Goal: Task Accomplishment & Management: Manage account settings

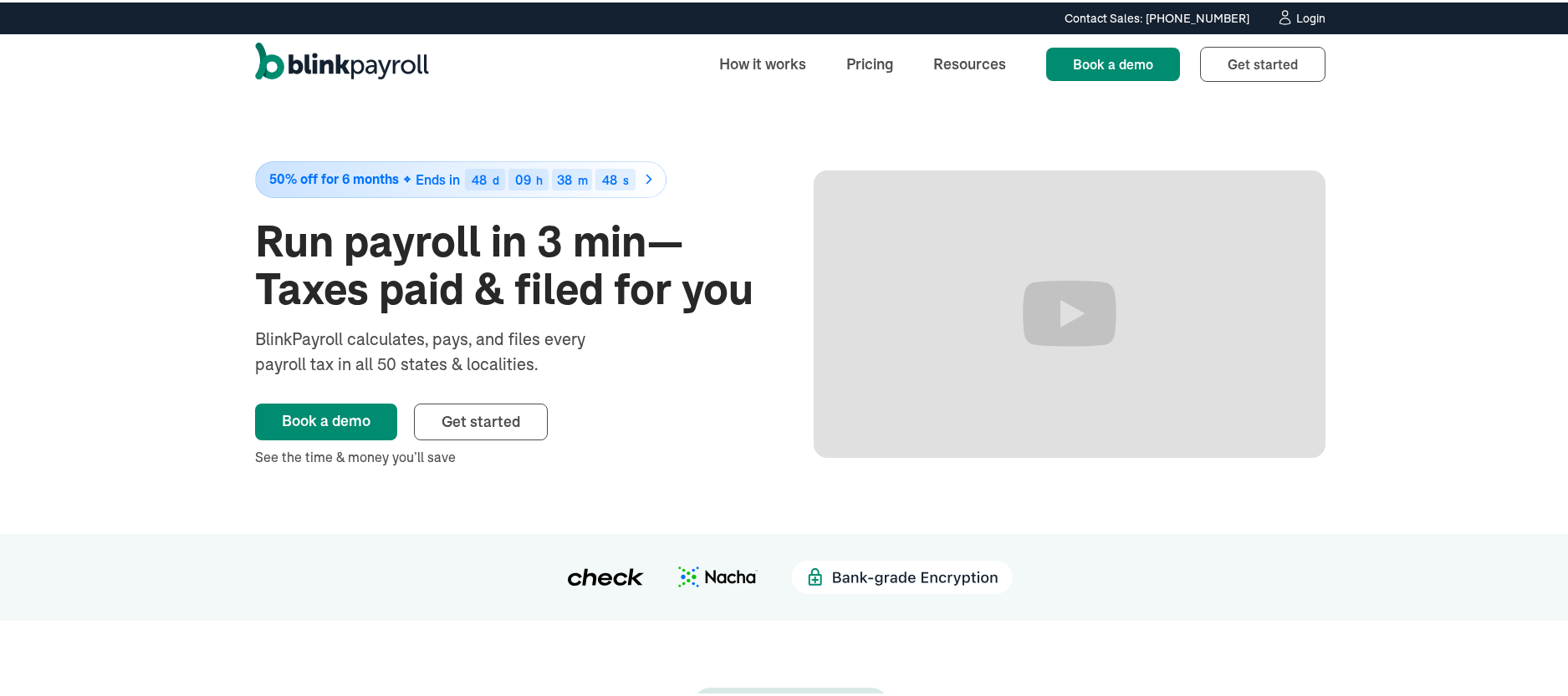
click at [1317, 12] on div "Login" at bounding box center [1311, 16] width 29 height 12
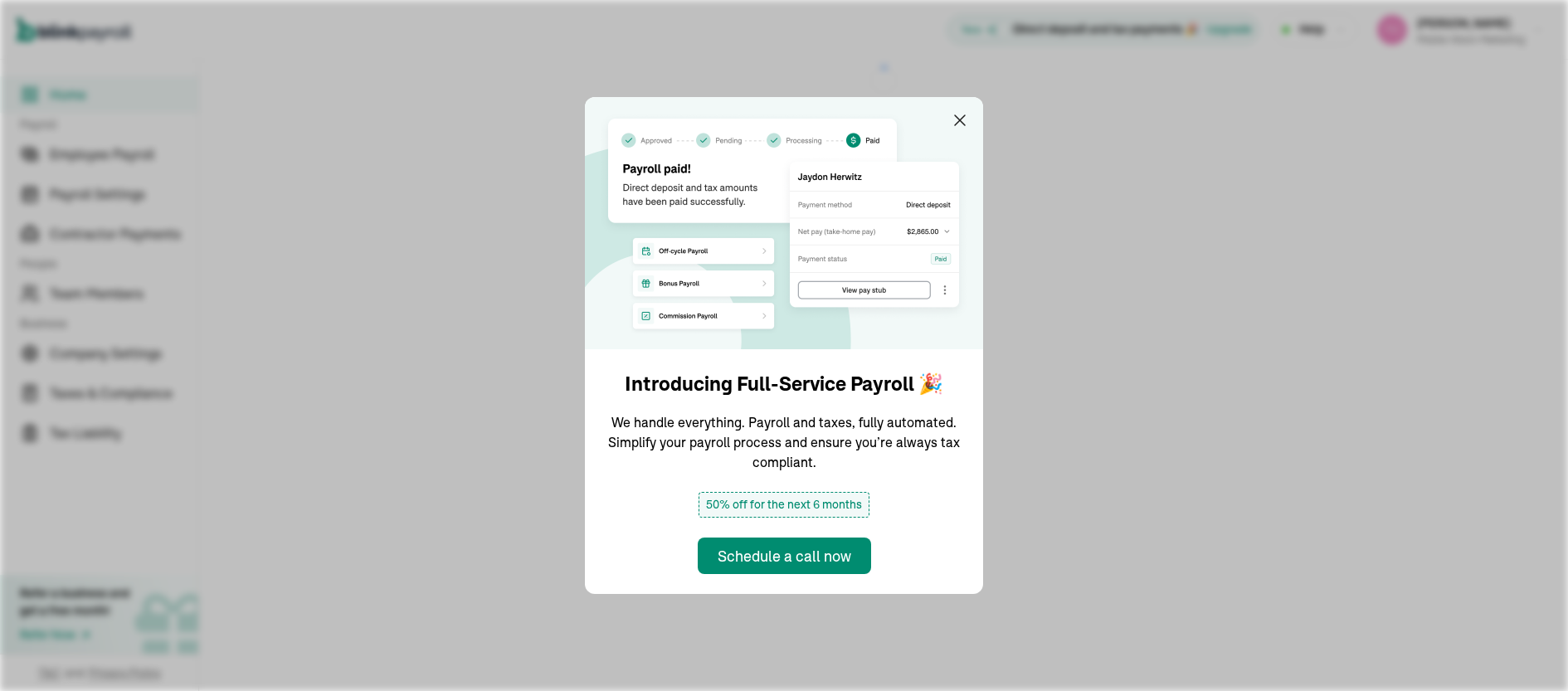
click at [965, 109] on img at bounding box center [784, 223] width 398 height 253
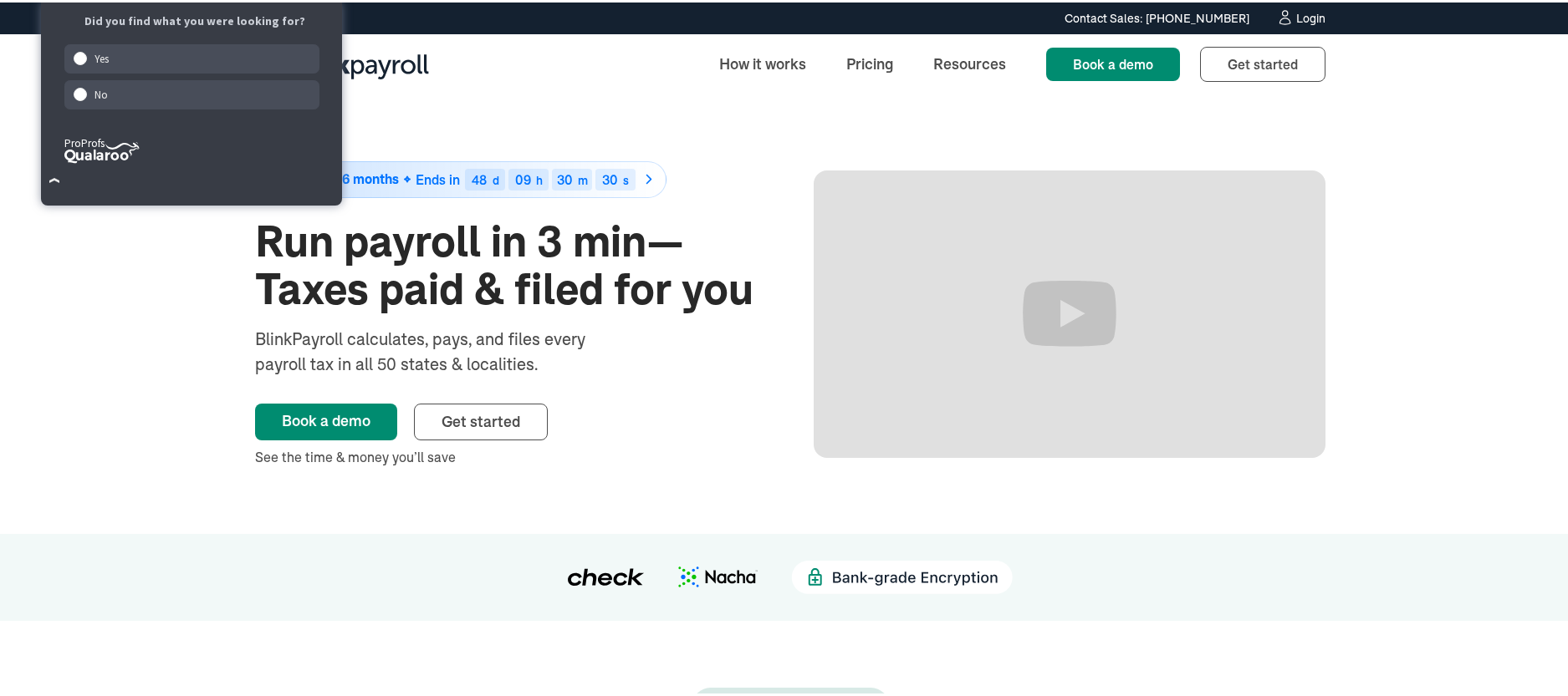
click at [1308, 16] on div "Login" at bounding box center [1311, 16] width 29 height 12
click at [1311, 15] on div "Login" at bounding box center [1311, 16] width 29 height 12
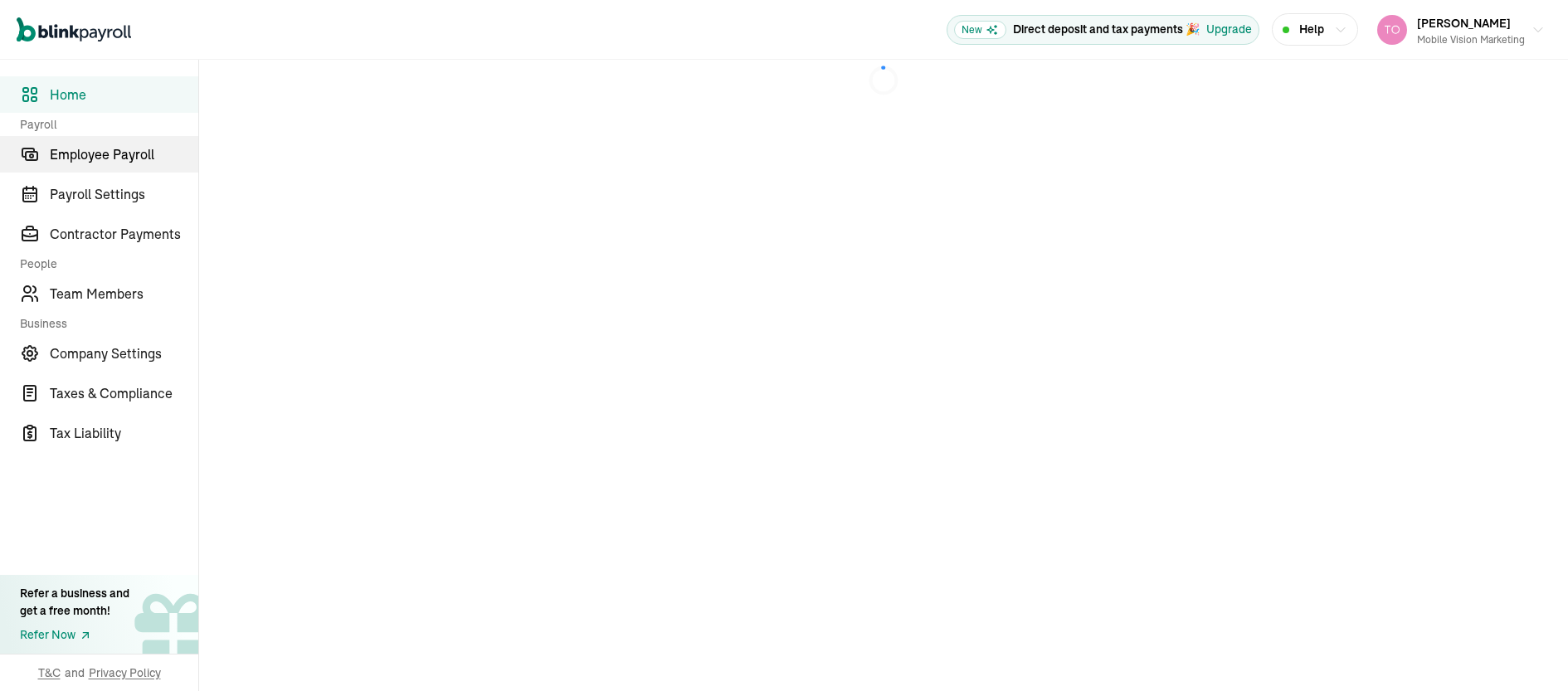
click at [120, 154] on span "Employee Payroll" at bounding box center [123, 154] width 148 height 20
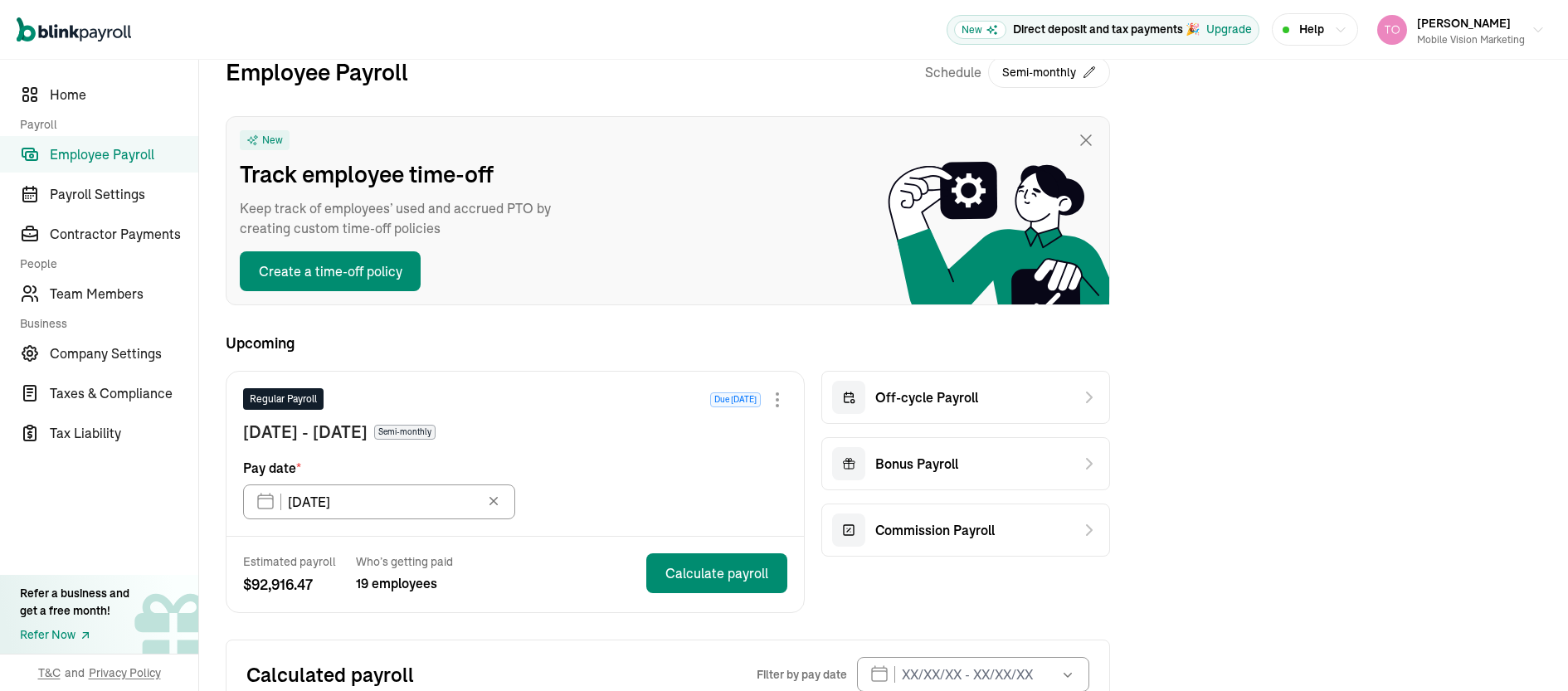
scroll to position [57, 0]
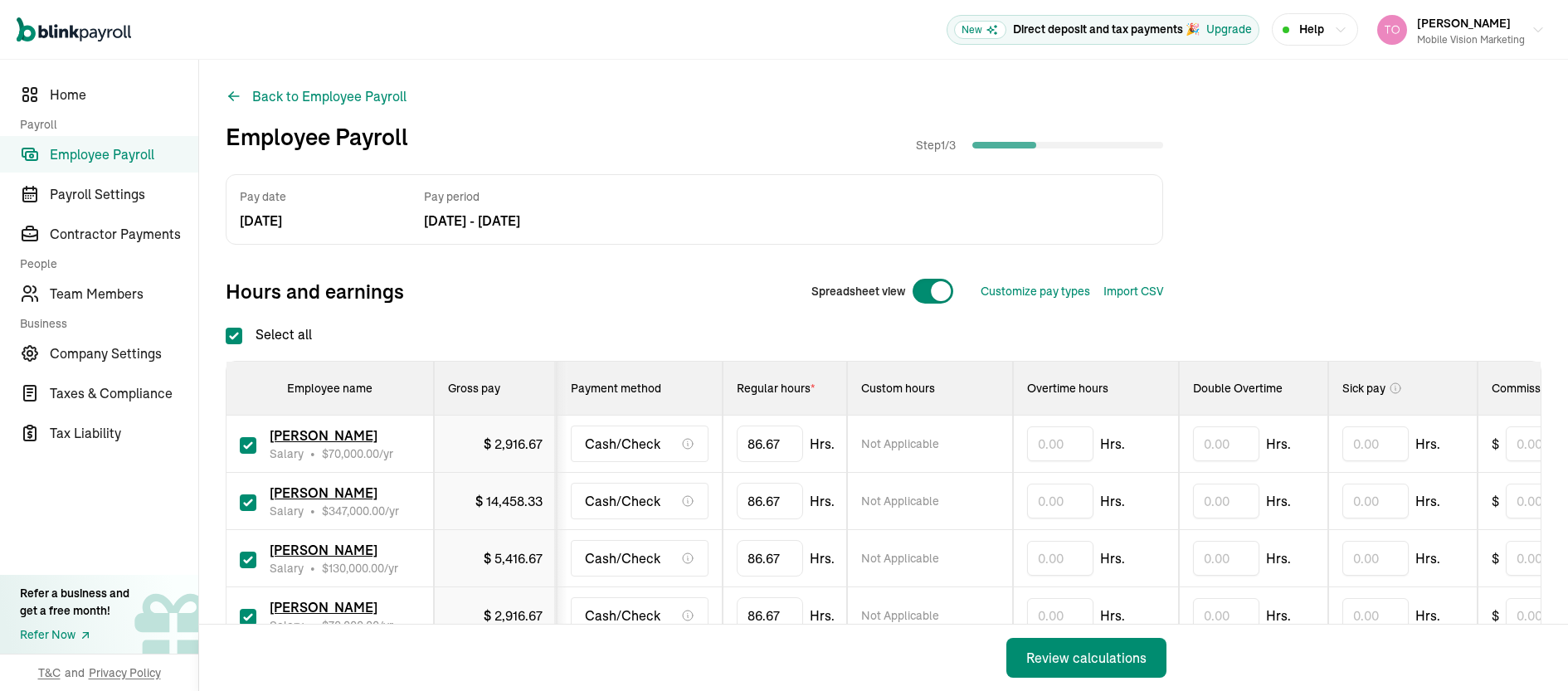
checkbox input "true"
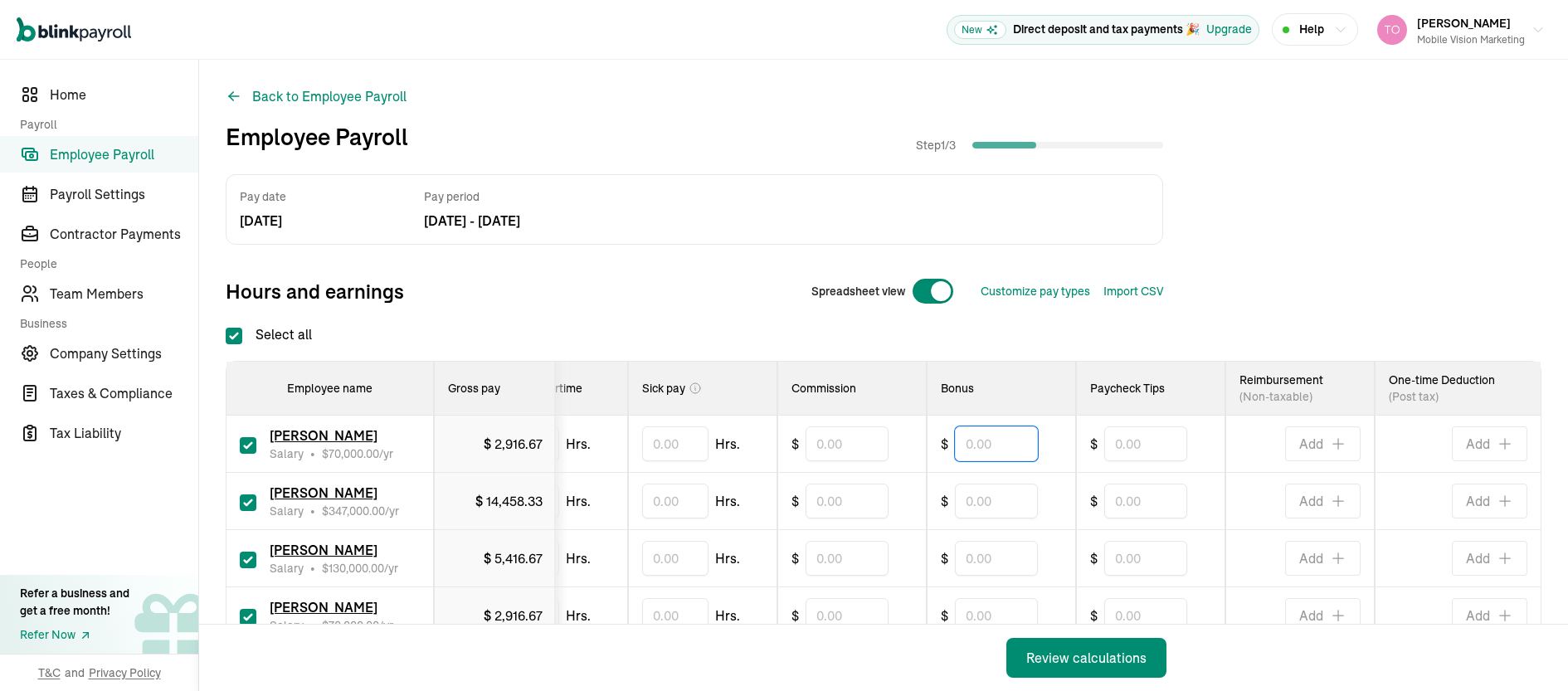
click at [989, 450] on input "text" at bounding box center [996, 444] width 83 height 35
type input "50"
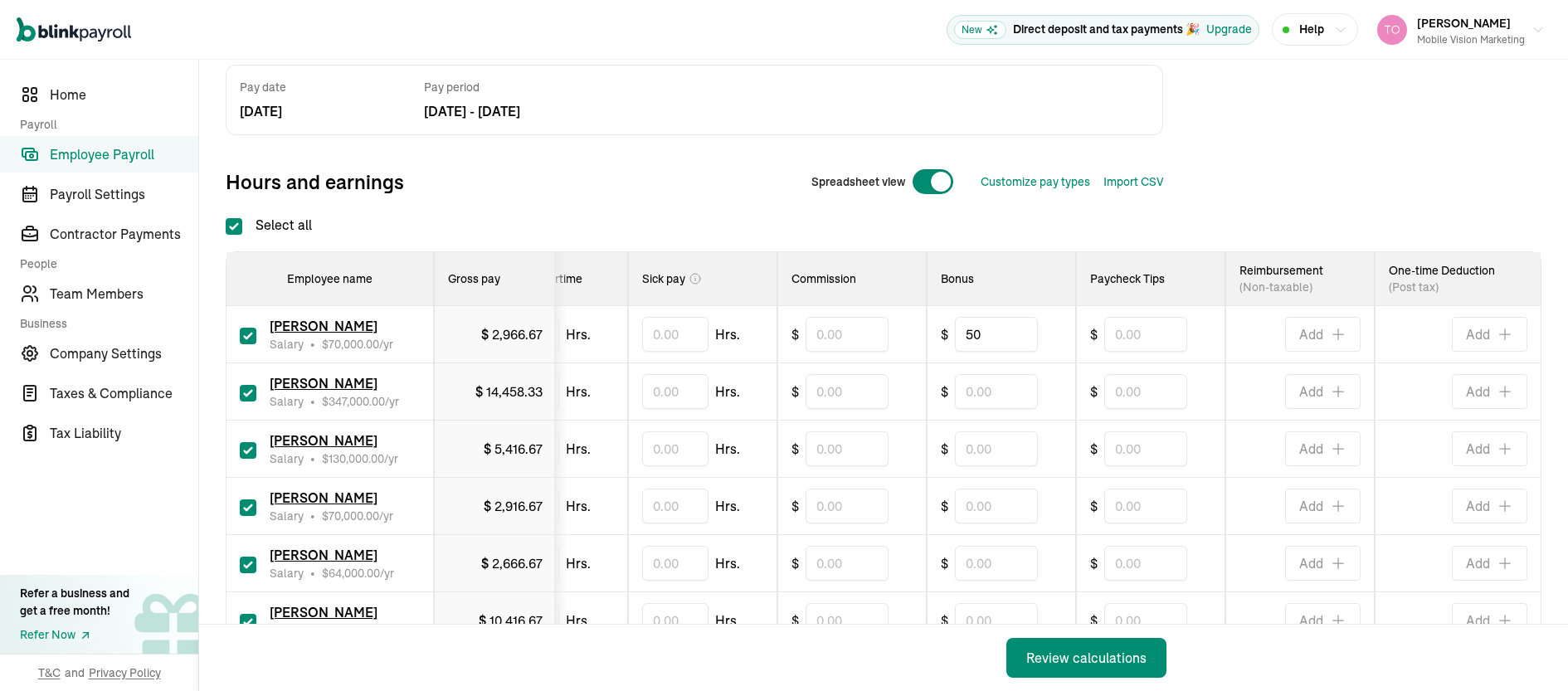
scroll to position [110, 0]
click at [981, 448] on input "text" at bounding box center [996, 448] width 83 height 35
type input "50"
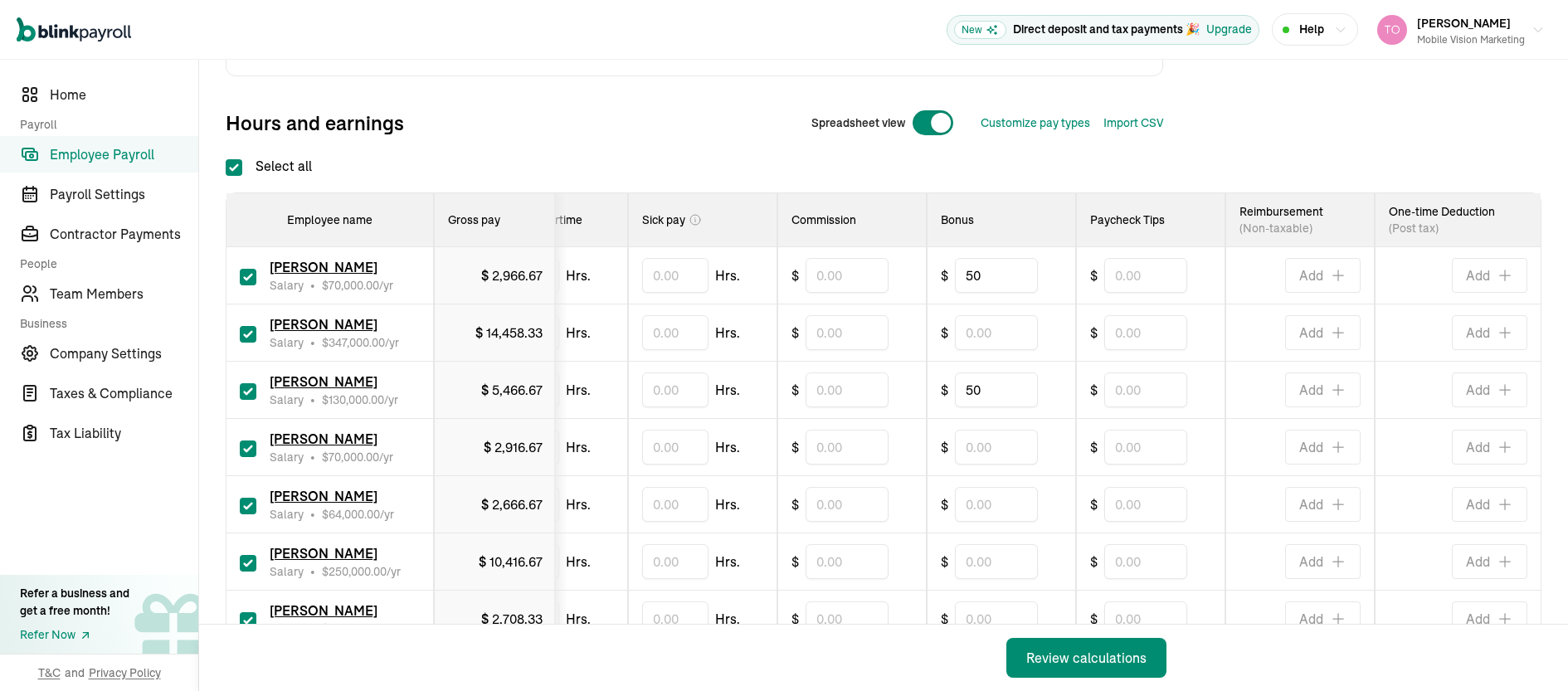
scroll to position [182, 0]
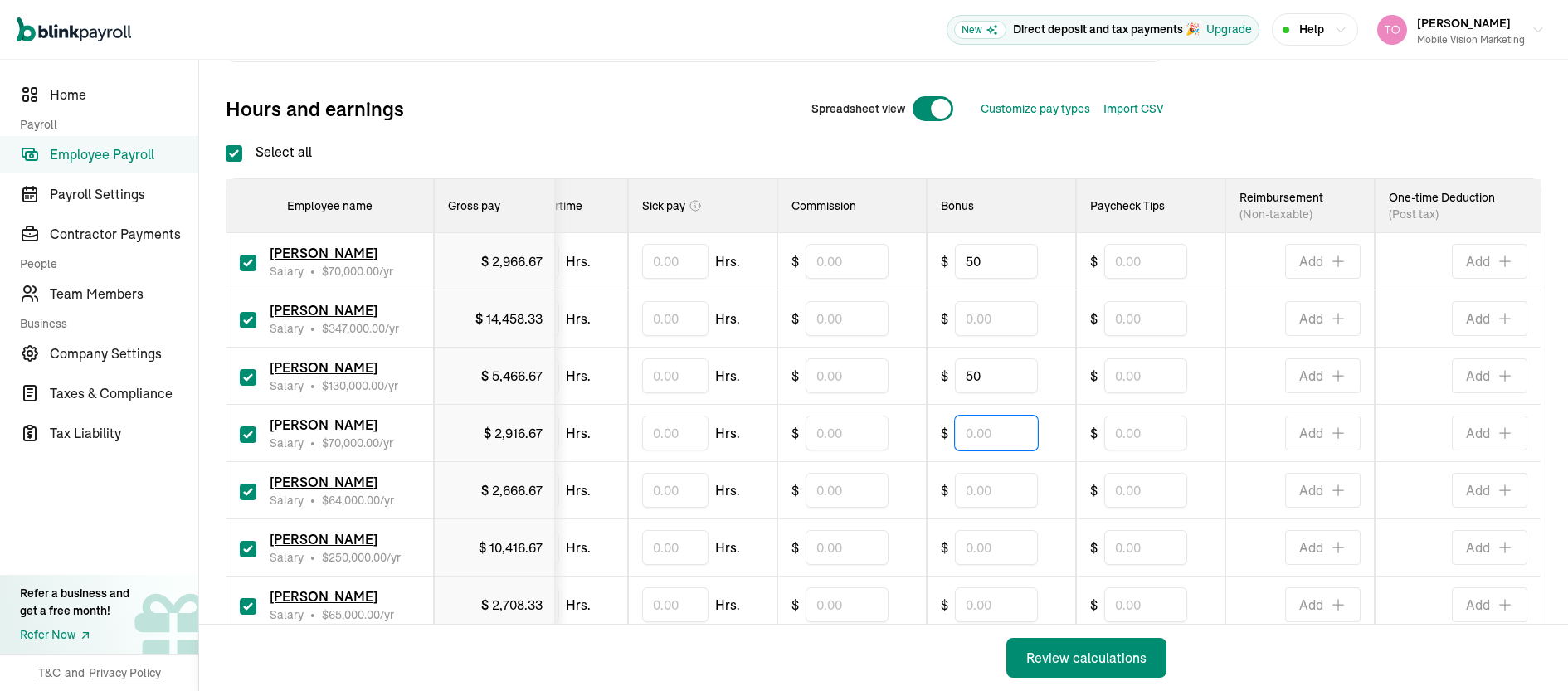
click at [998, 437] on input "text" at bounding box center [996, 432] width 83 height 35
type input "250"
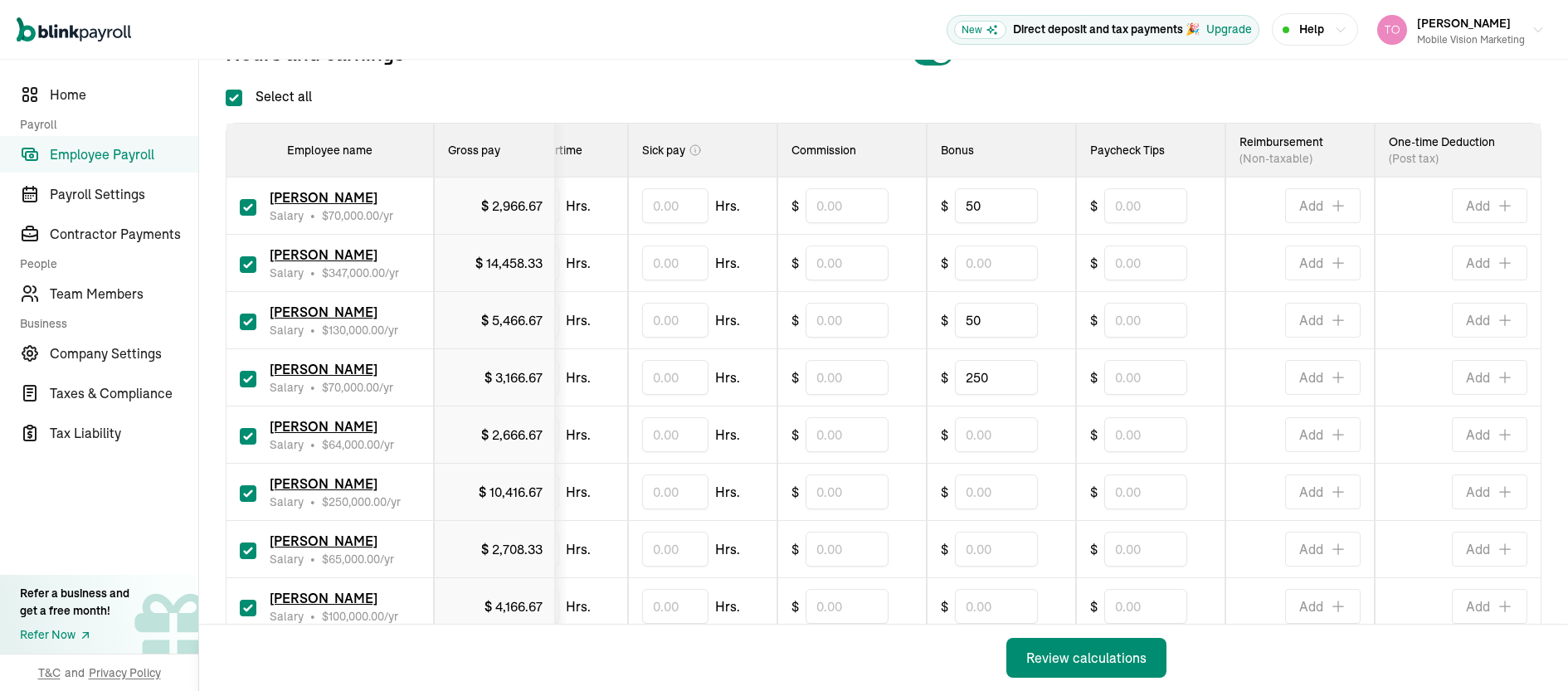
scroll to position [251, 0]
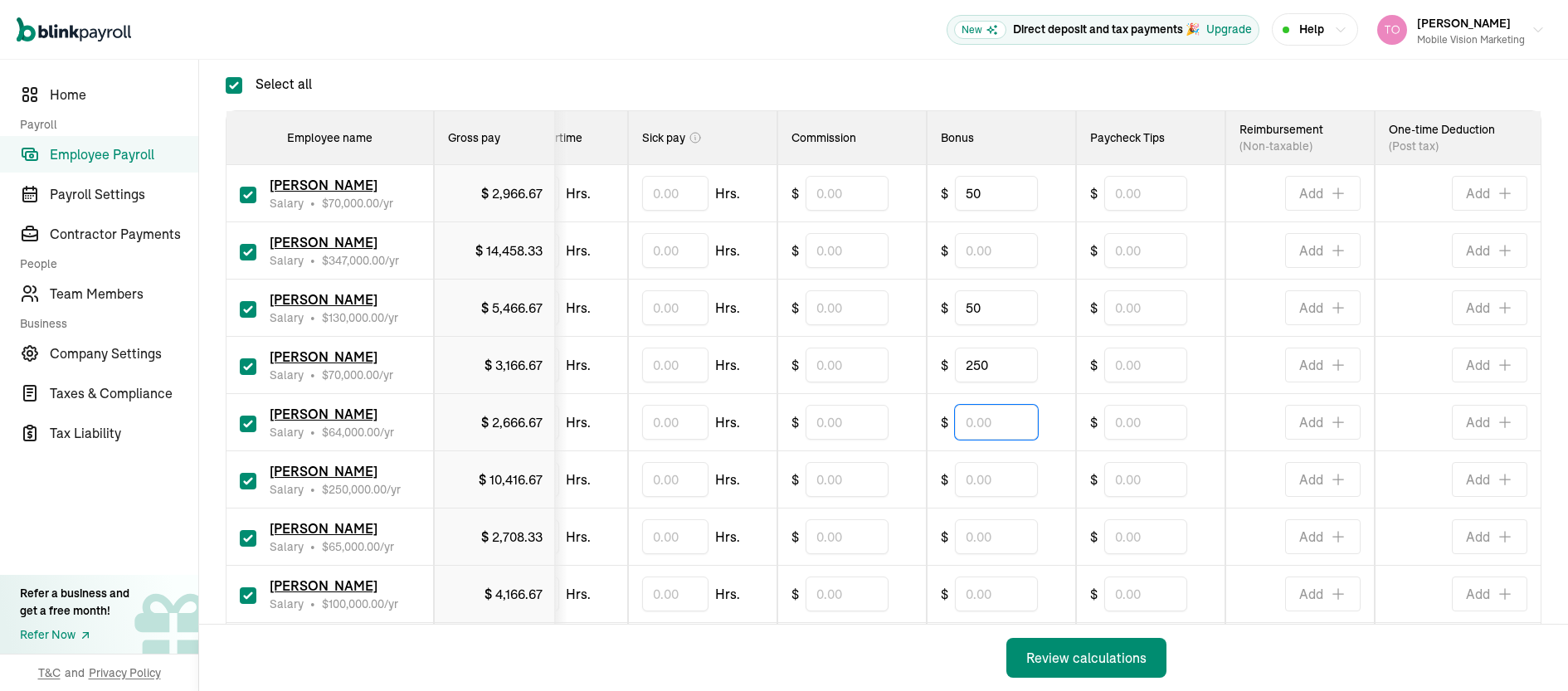
click at [983, 423] on input "text" at bounding box center [996, 422] width 83 height 35
type input "250"
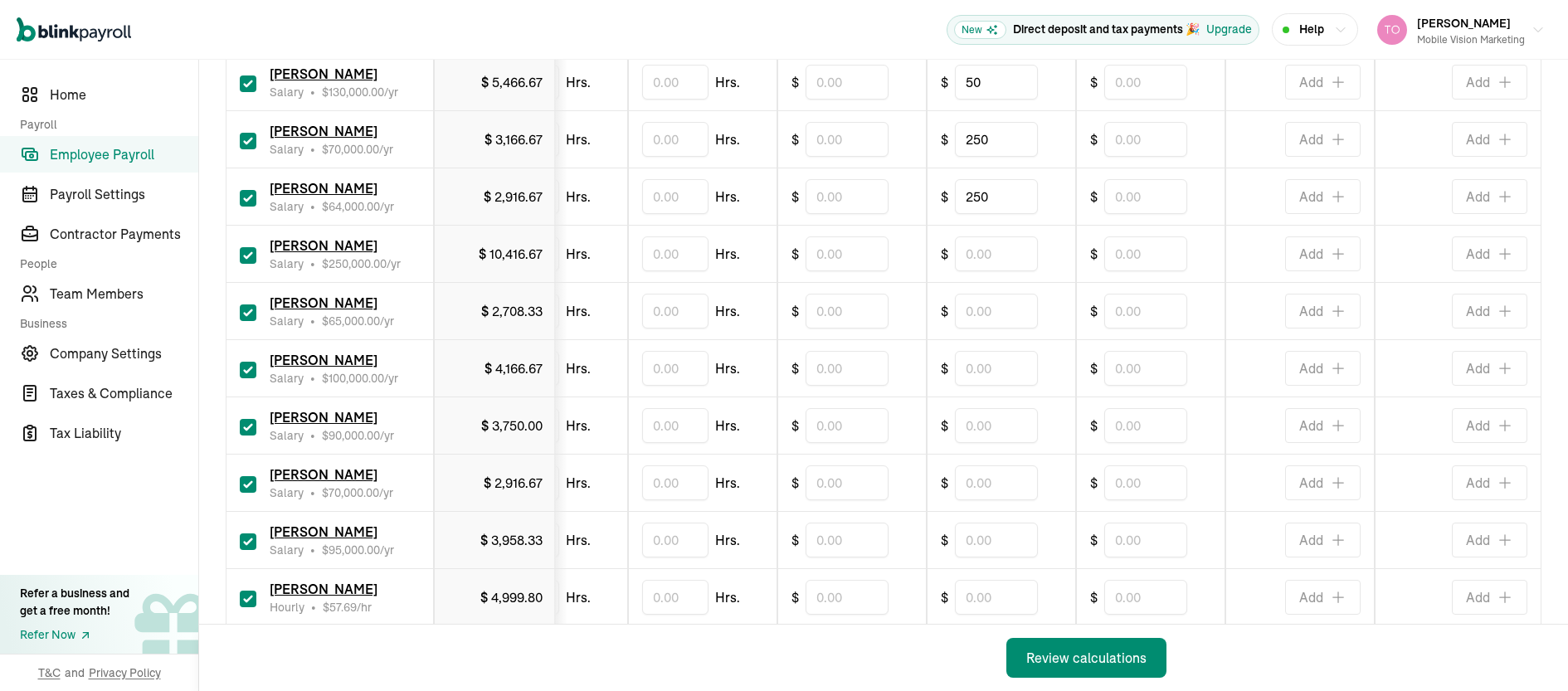
scroll to position [478, 0]
click at [989, 252] on input "text" at bounding box center [996, 252] width 83 height 35
type input "50"
click at [992, 302] on input "text" at bounding box center [996, 309] width 83 height 35
type input "250"
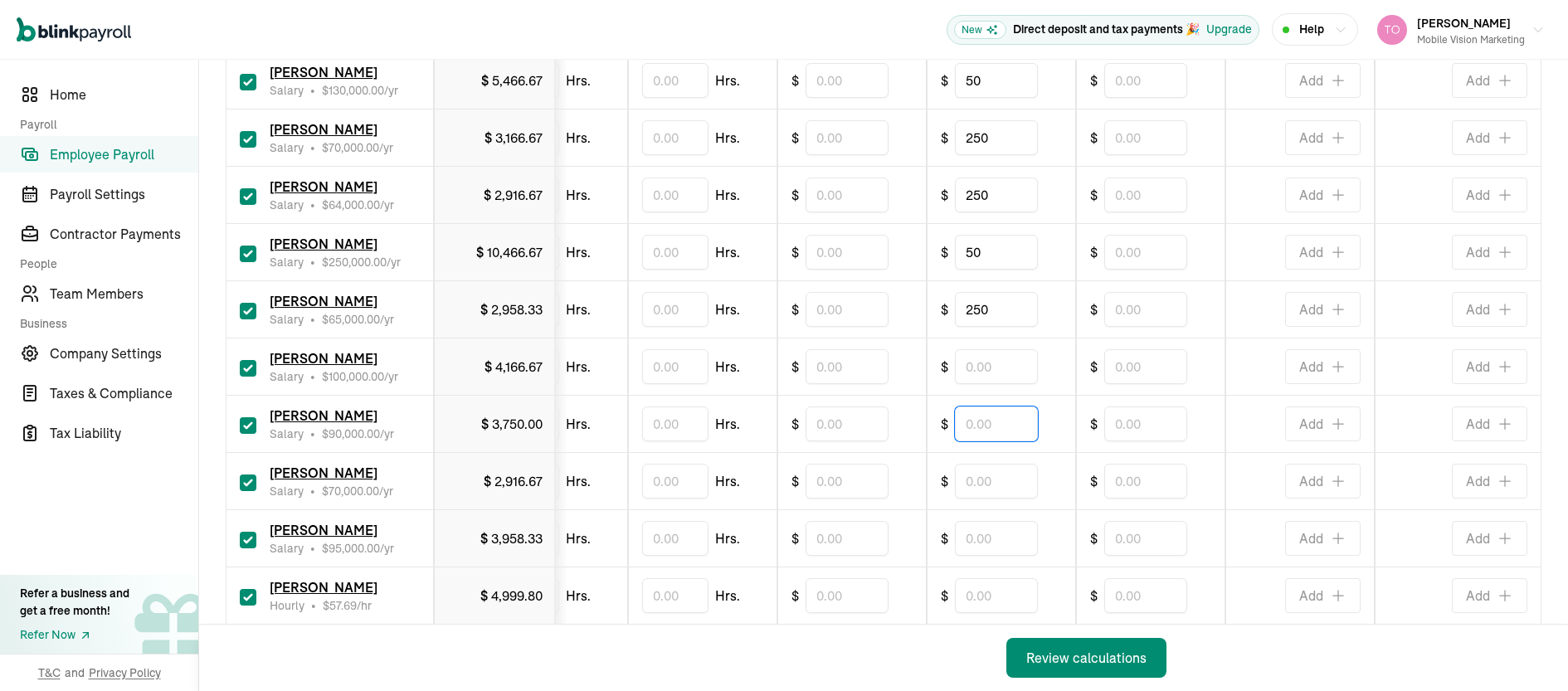
click at [976, 421] on input "text" at bounding box center [996, 424] width 83 height 35
type input "50"
click at [955, 485] on input "text" at bounding box center [996, 481] width 83 height 35
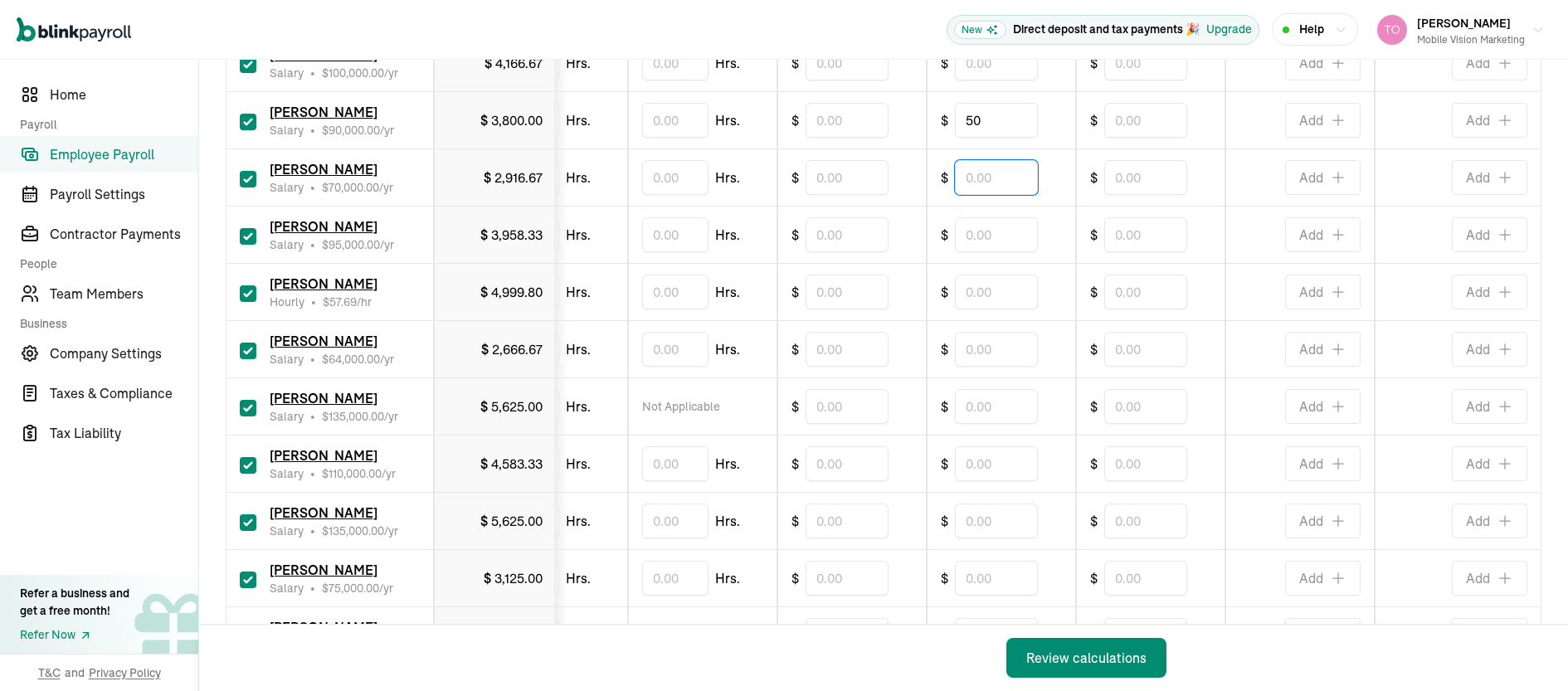
scroll to position [900, 0]
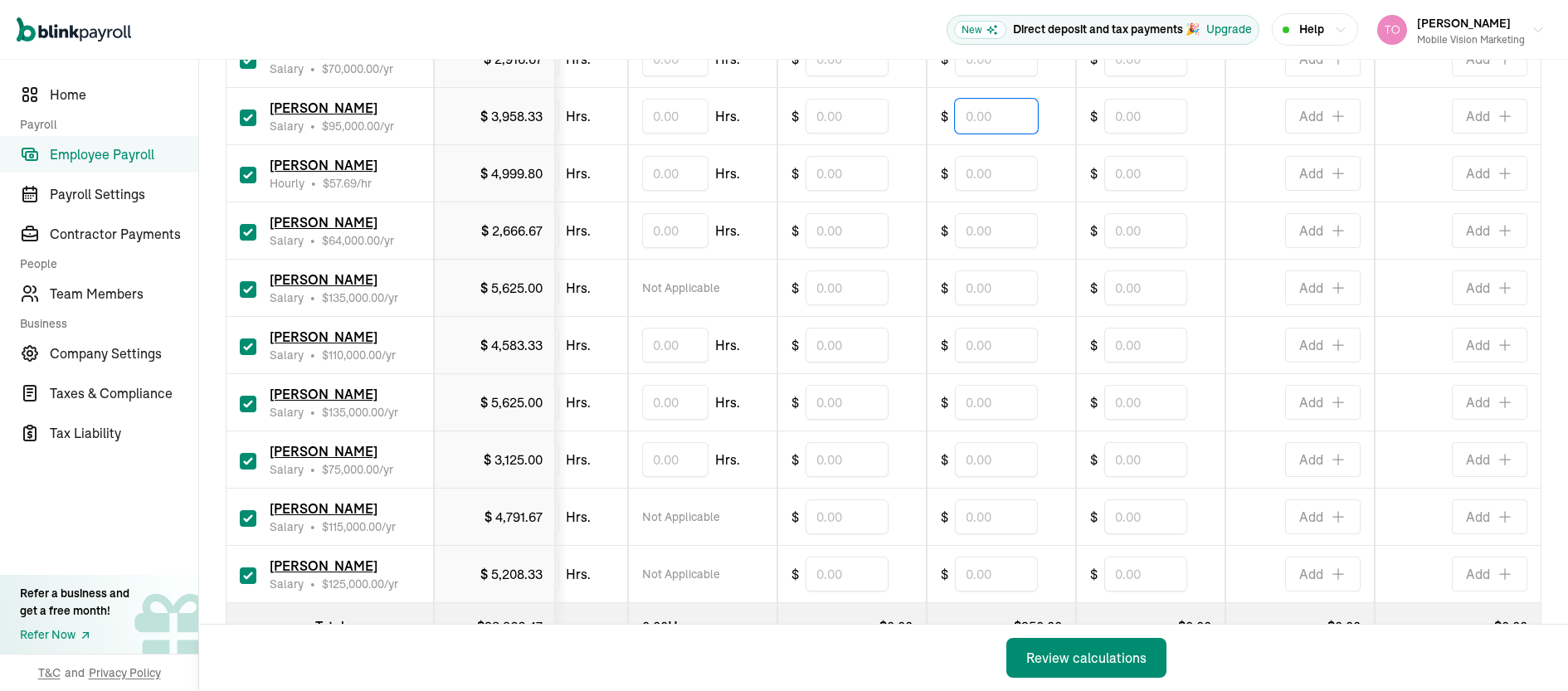
click at [961, 128] on input "text" at bounding box center [996, 116] width 83 height 35
type input "200"
click at [973, 225] on input "text" at bounding box center [996, 230] width 83 height 35
type input "200"
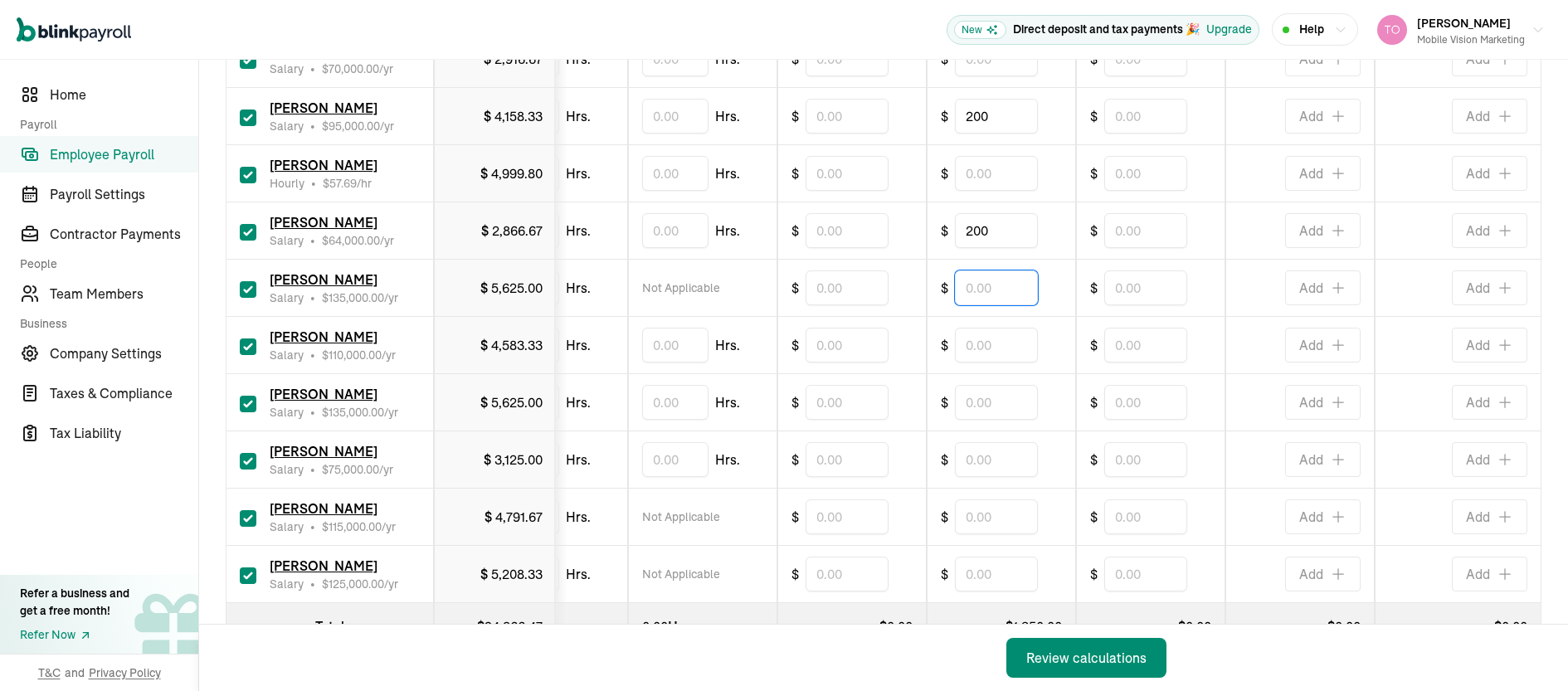
click at [975, 291] on input "text" at bounding box center [996, 288] width 83 height 35
click at [960, 348] on input "text" at bounding box center [996, 345] width 83 height 35
type input "50"
click at [966, 408] on input "text" at bounding box center [996, 402] width 83 height 35
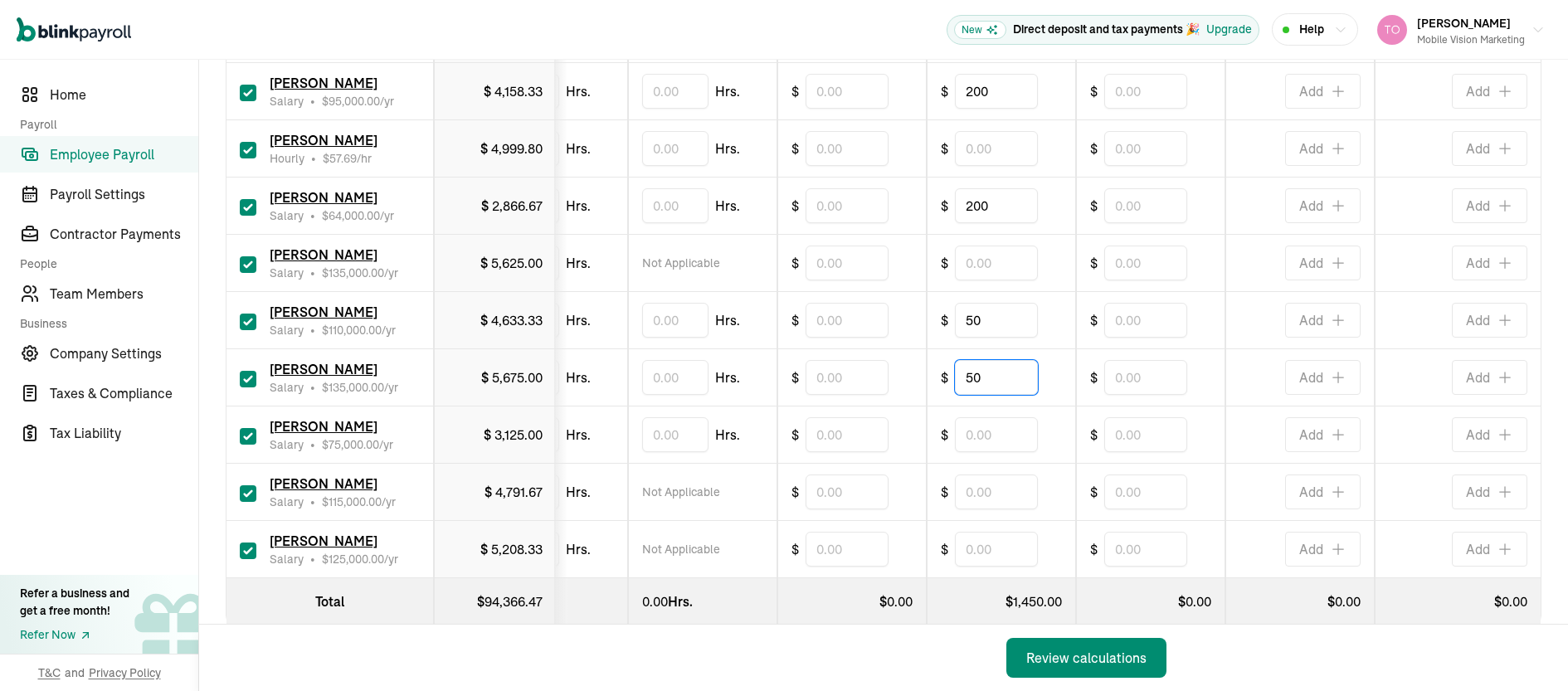
scroll to position [965, 0]
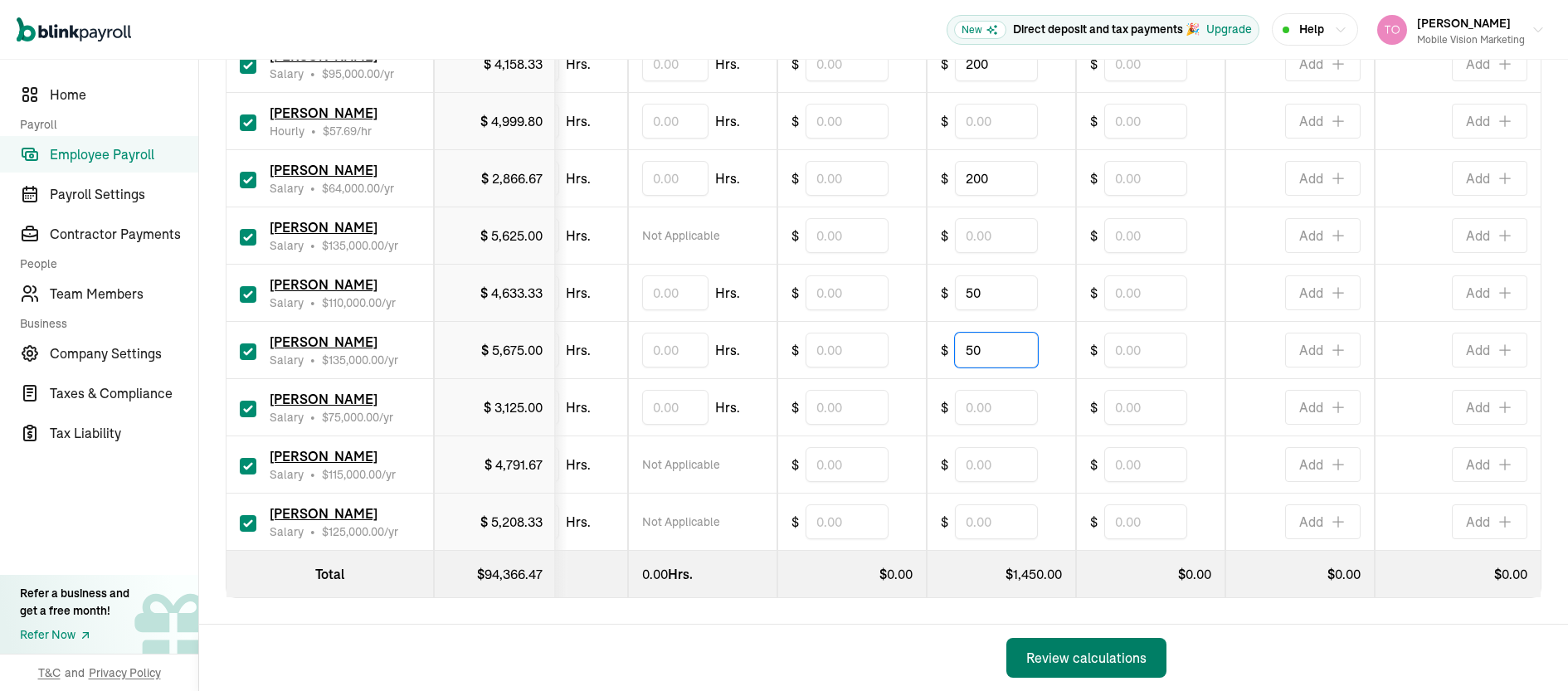
type input "50"
click at [1075, 657] on div "Review calculations" at bounding box center [1087, 658] width 120 height 20
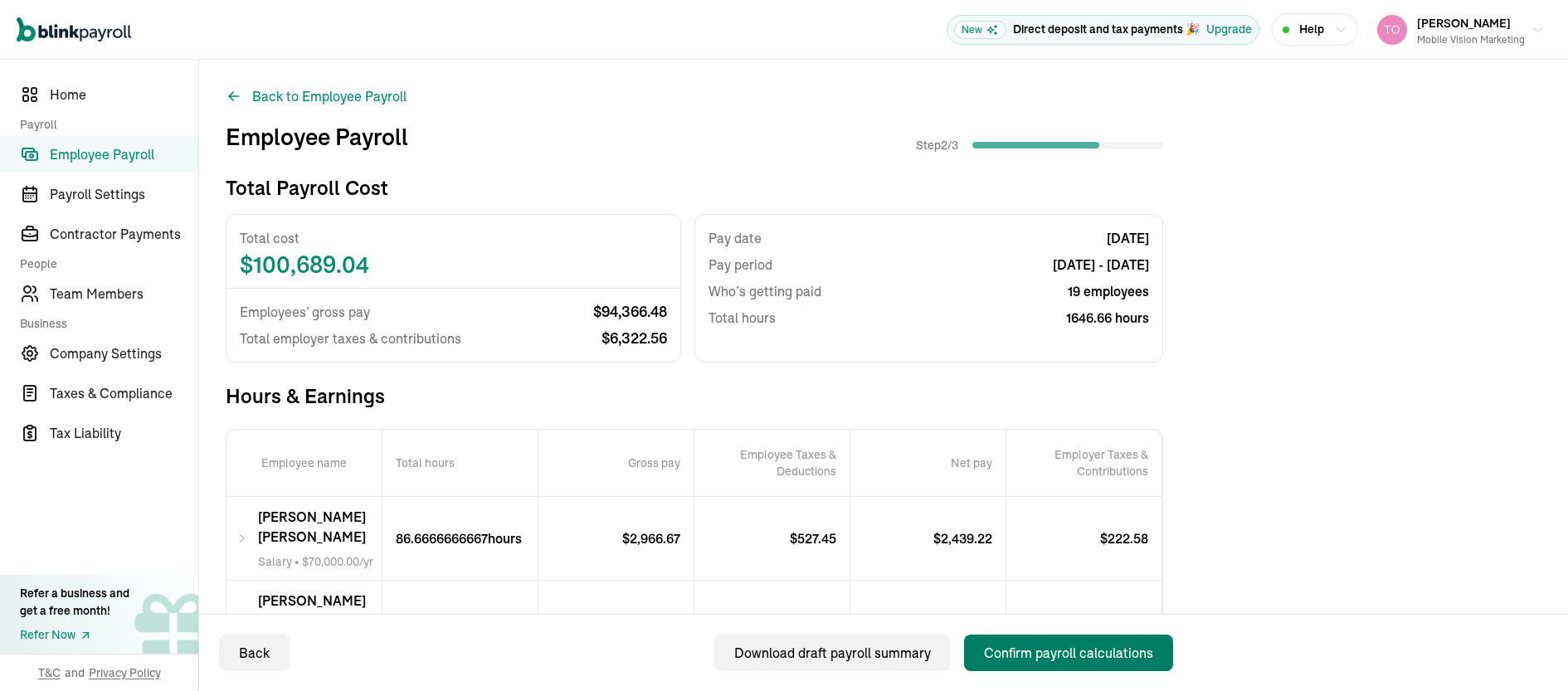
click at [1046, 657] on div "Confirm payroll calculations" at bounding box center [1069, 652] width 170 height 20
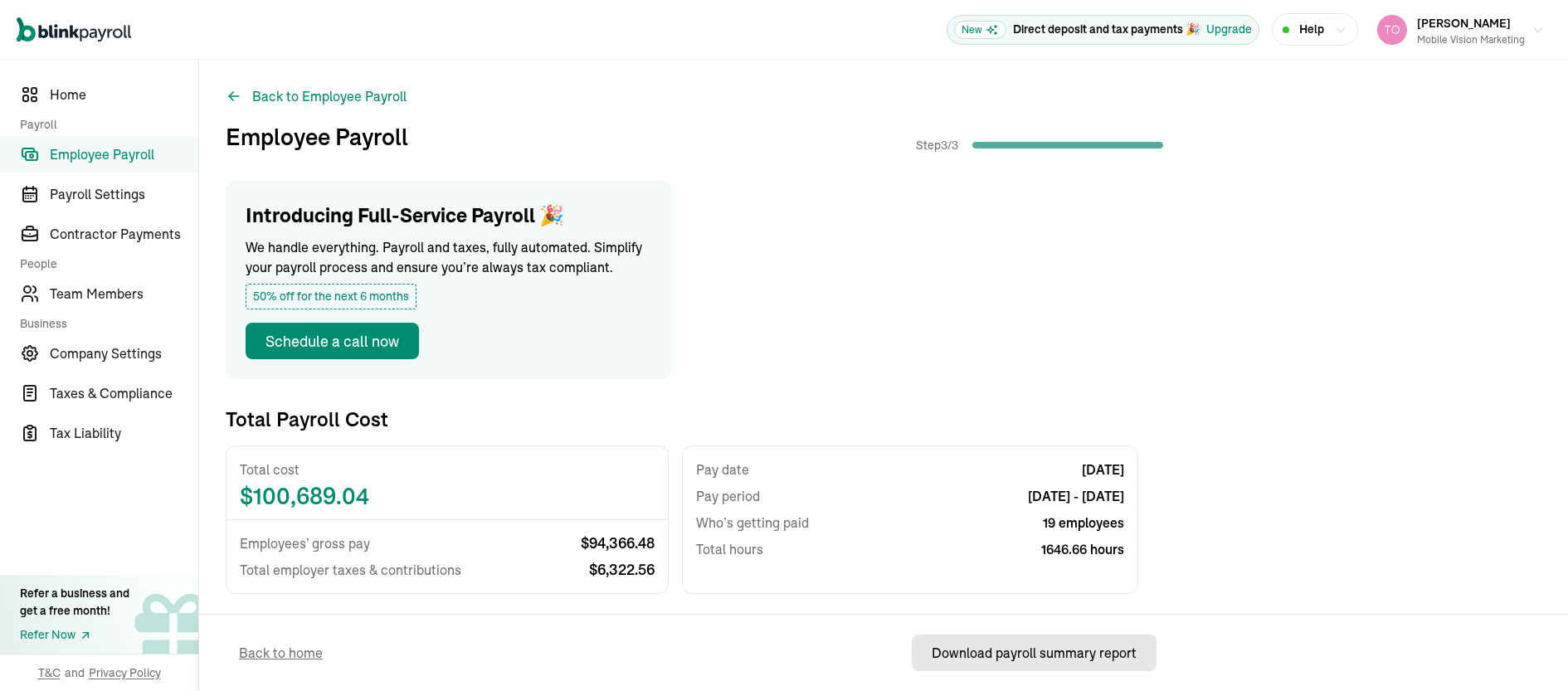
click at [1029, 662] on div "Download payroll summary report" at bounding box center [1034, 652] width 205 height 20
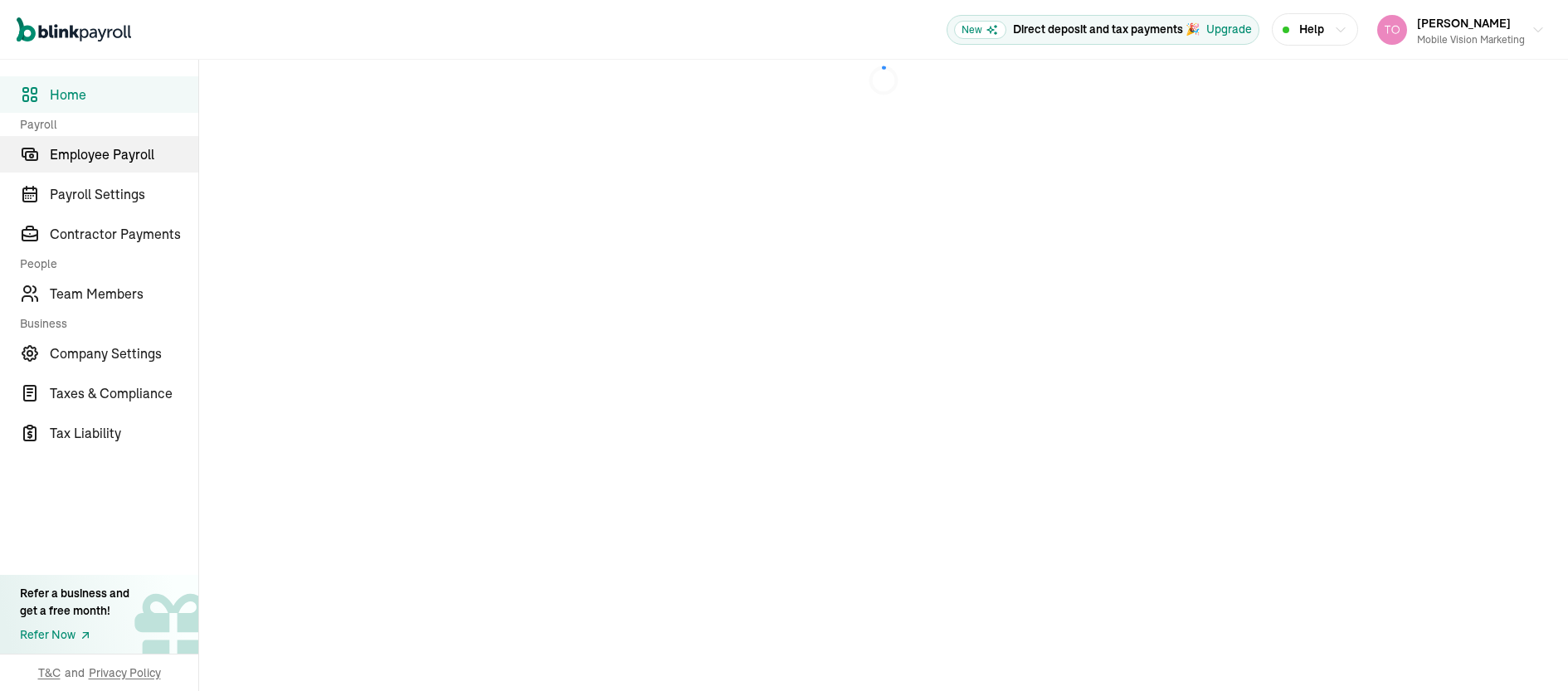
click at [120, 154] on span "Employee Payroll" at bounding box center [123, 154] width 148 height 20
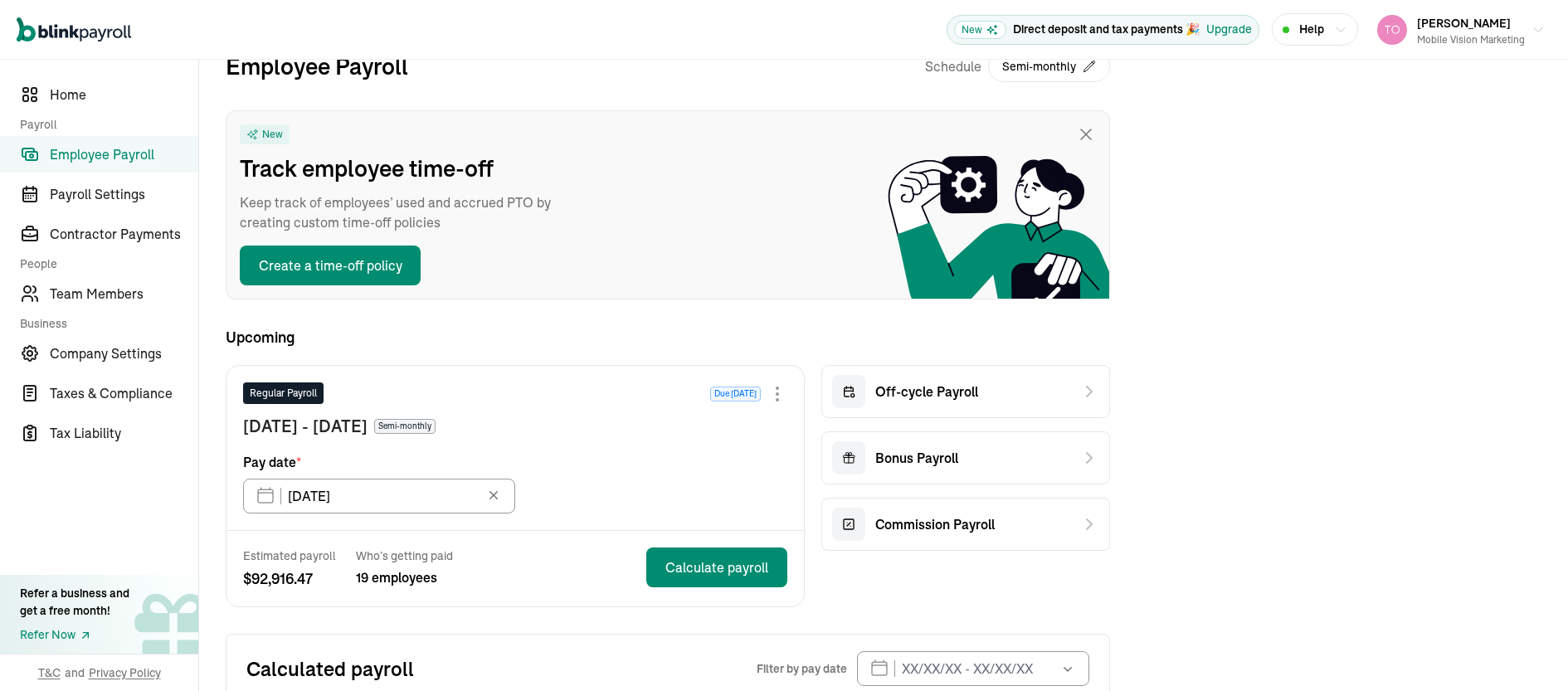
scroll to position [57, 0]
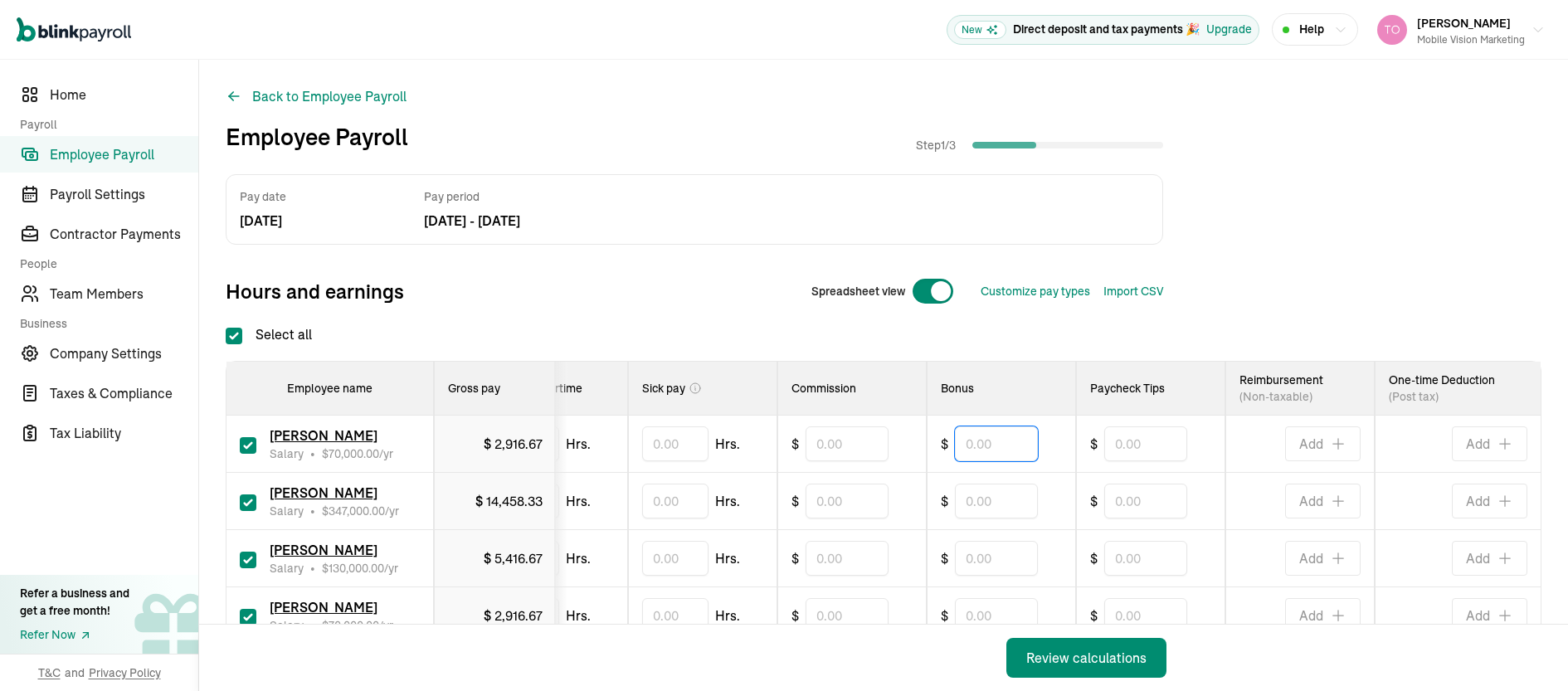
click at [989, 450] on input "text" at bounding box center [996, 444] width 83 height 35
type input "50"
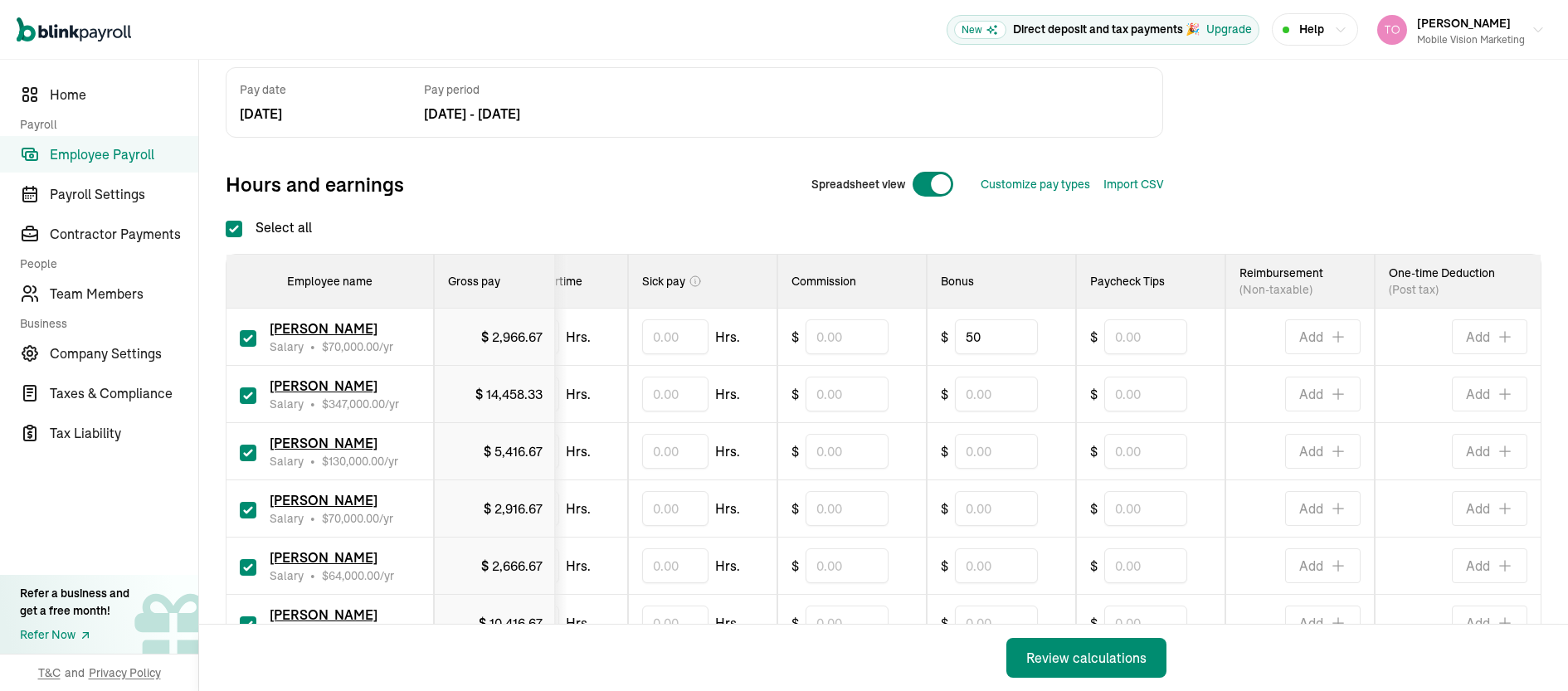
scroll to position [110, 0]
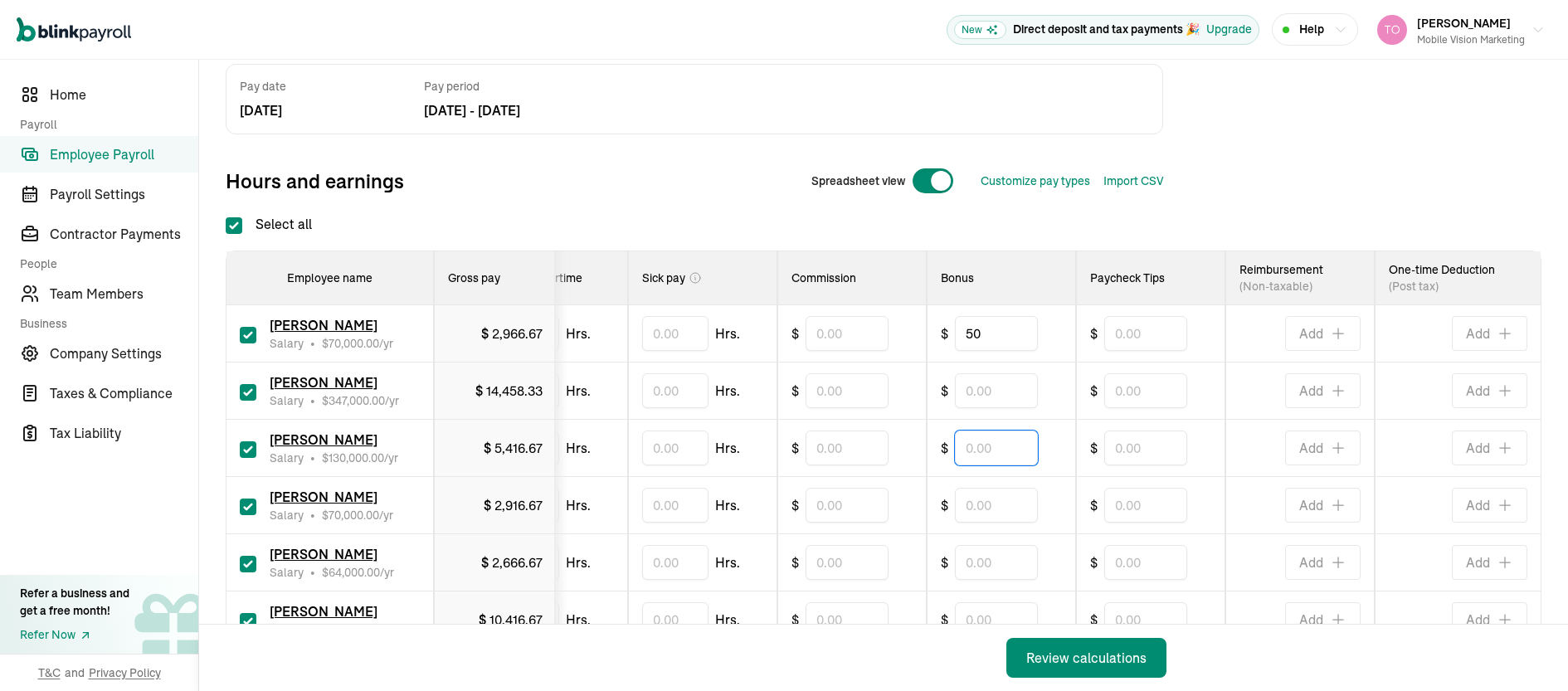
click at [981, 448] on input "text" at bounding box center [996, 448] width 83 height 35
type input "50"
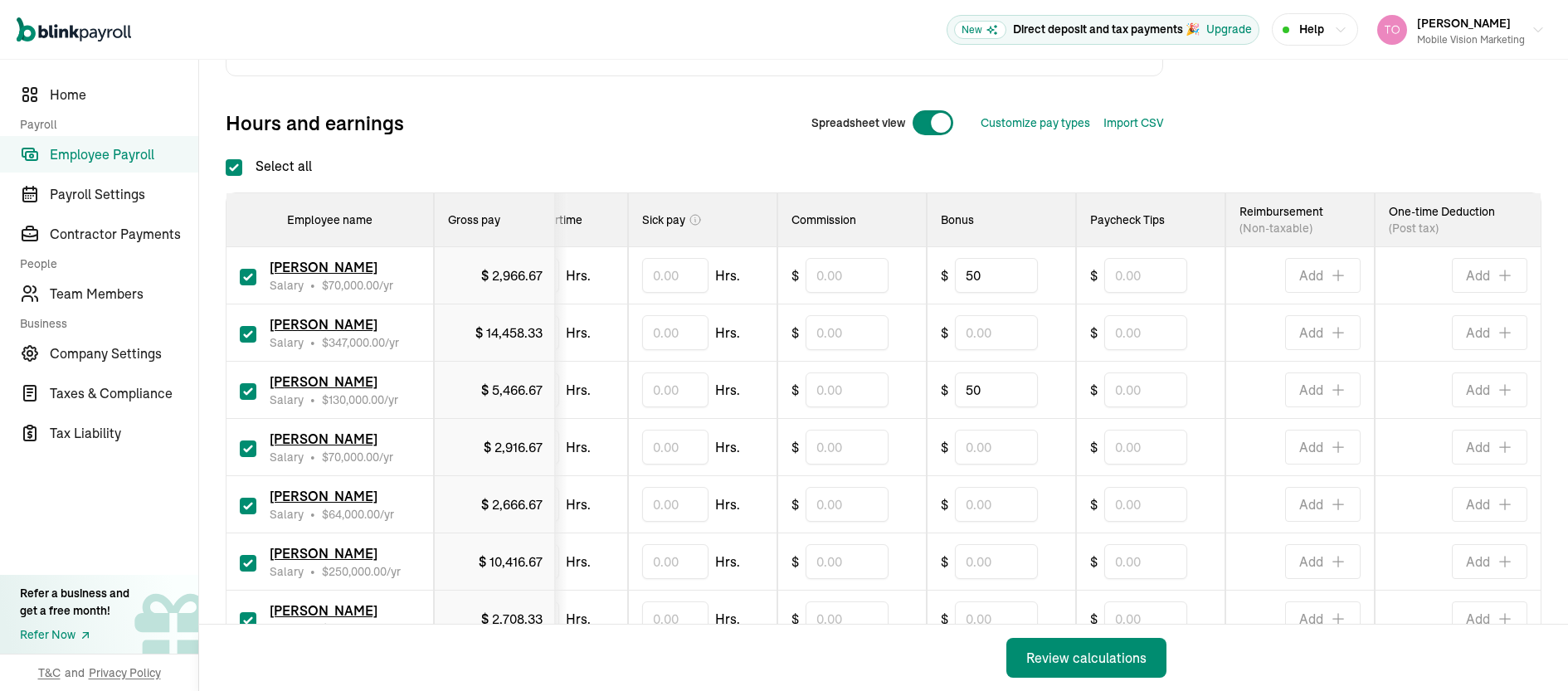
scroll to position [182, 0]
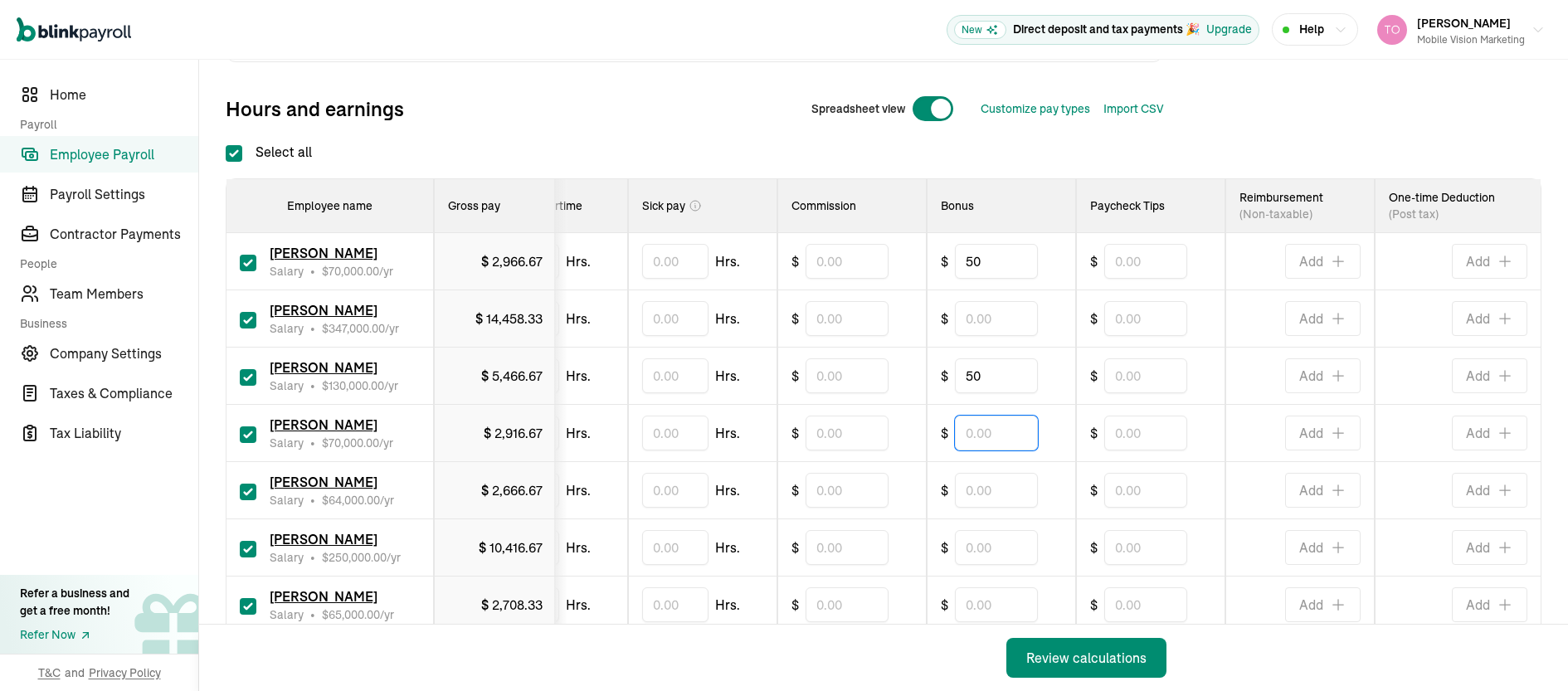
click at [998, 437] on input "text" at bounding box center [996, 432] width 83 height 35
type input "250"
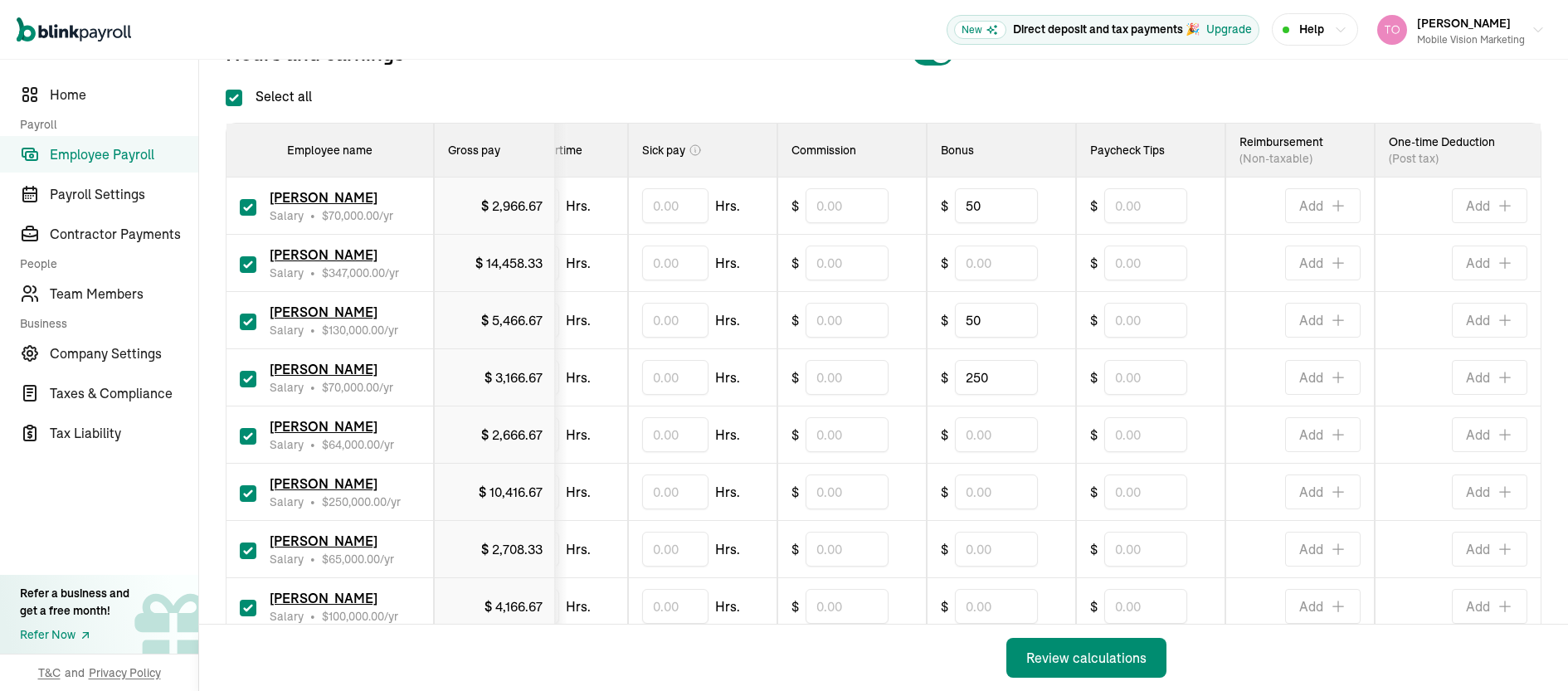
scroll to position [251, 0]
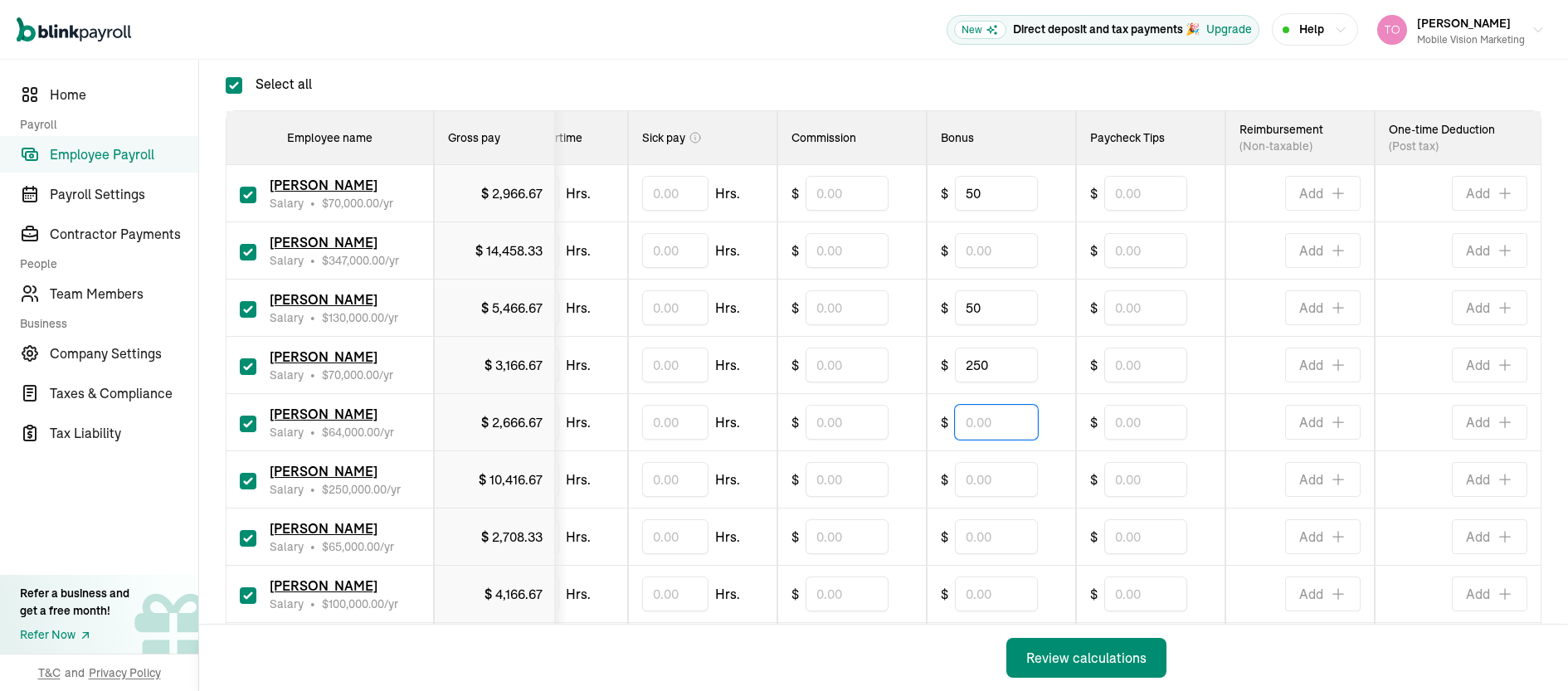
click at [983, 423] on input "text" at bounding box center [996, 422] width 83 height 35
type input "250"
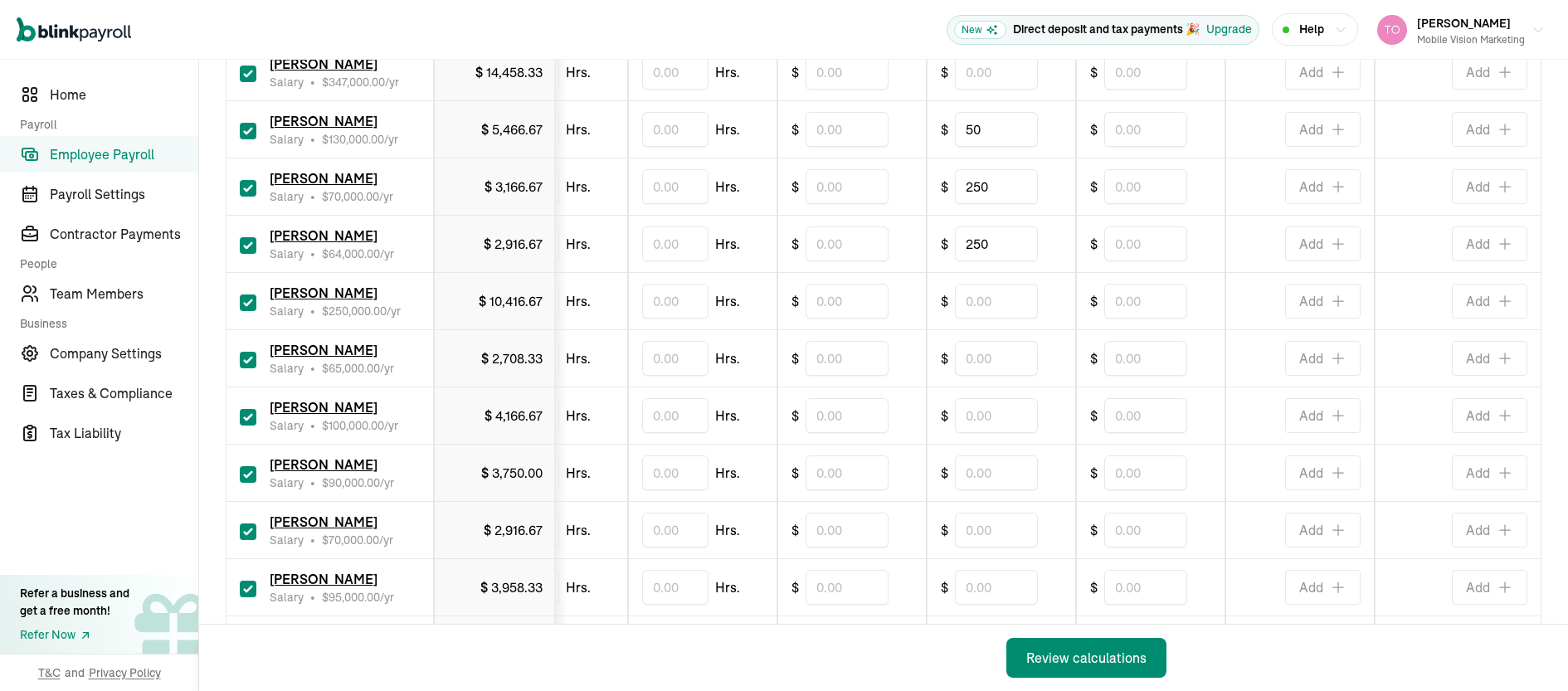
scroll to position [478, 0]
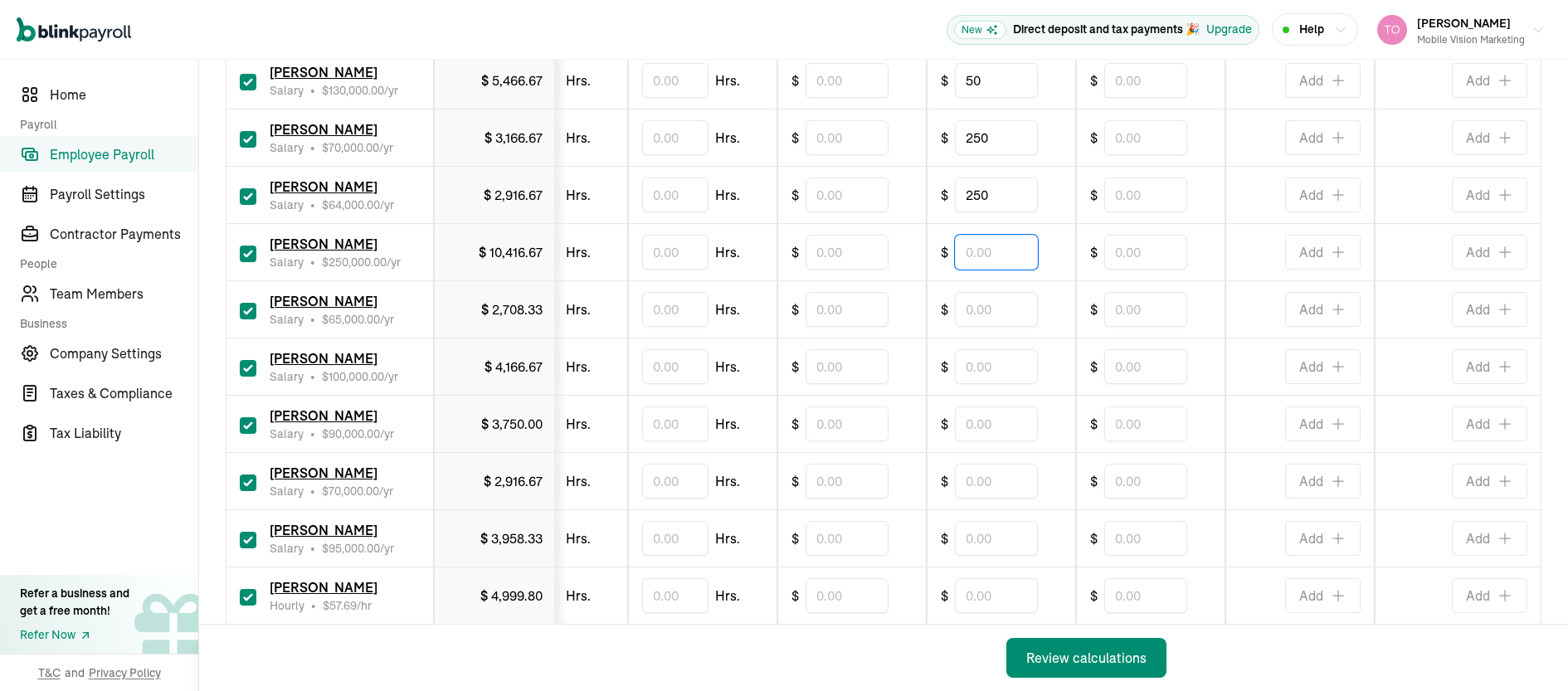
click at [989, 252] on input "text" at bounding box center [996, 252] width 83 height 35
type input "50"
click at [992, 302] on input "text" at bounding box center [996, 309] width 83 height 35
type input "250"
click at [976, 421] on input "text" at bounding box center [996, 424] width 83 height 35
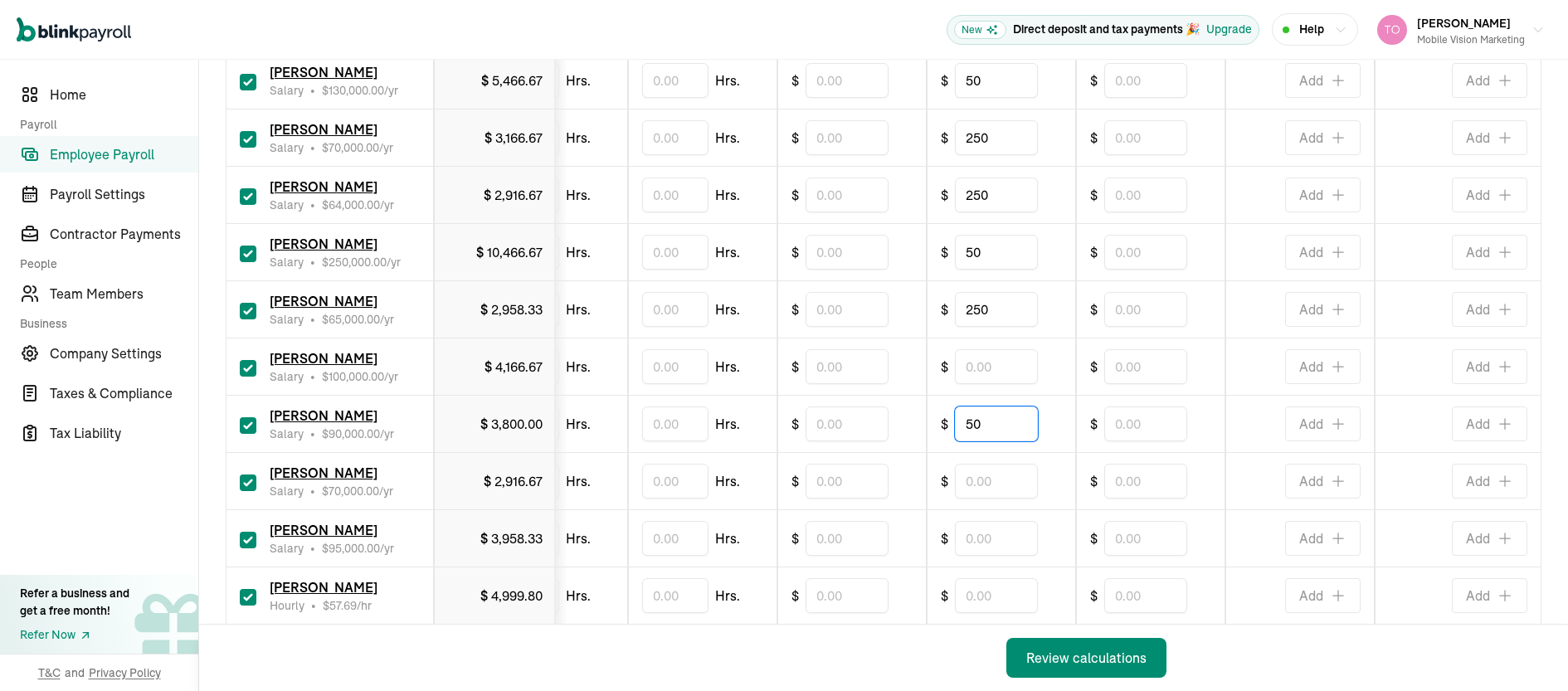
type input "50"
click at [955, 485] on input "text" at bounding box center [996, 481] width 83 height 35
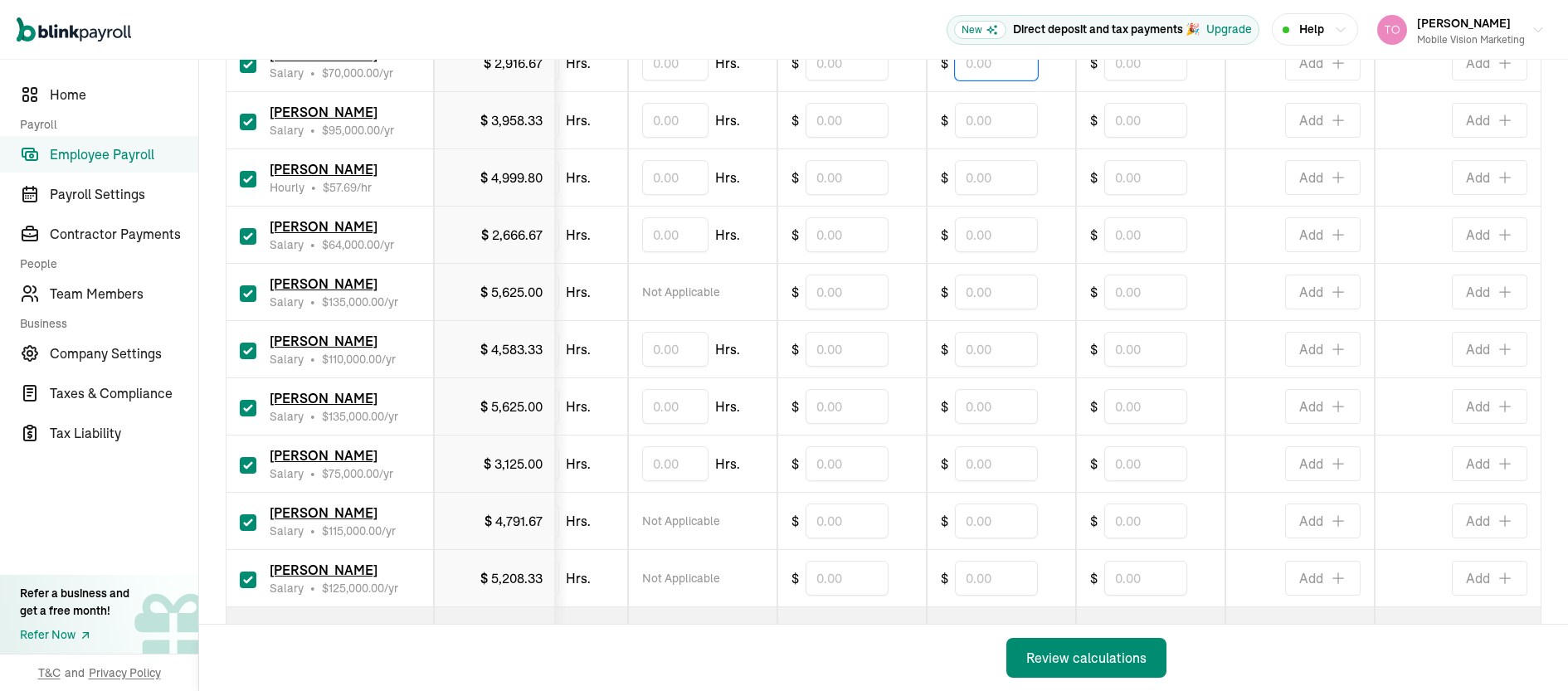
scroll to position [900, 0]
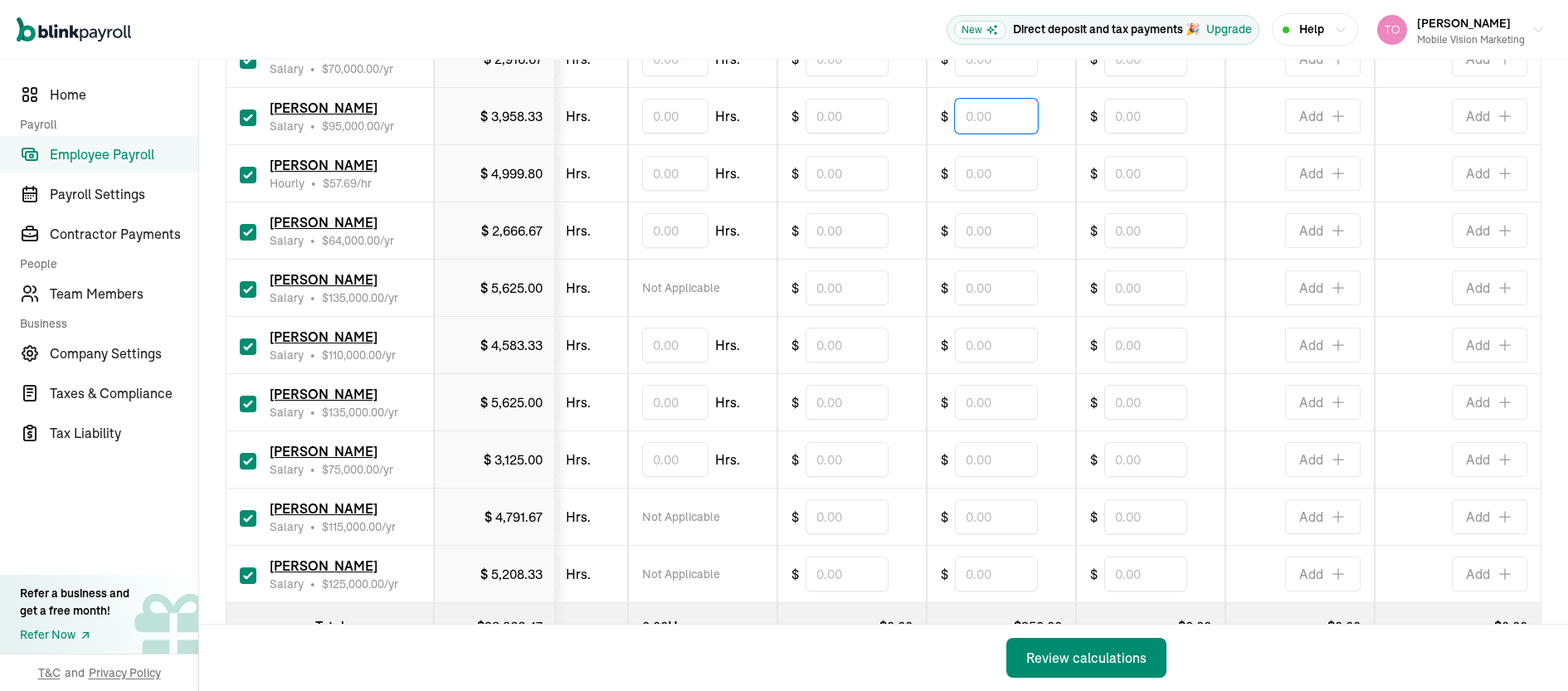
click at [961, 128] on input "text" at bounding box center [996, 116] width 83 height 35
type input "200"
click at [973, 225] on input "text" at bounding box center [996, 230] width 83 height 35
type input "200"
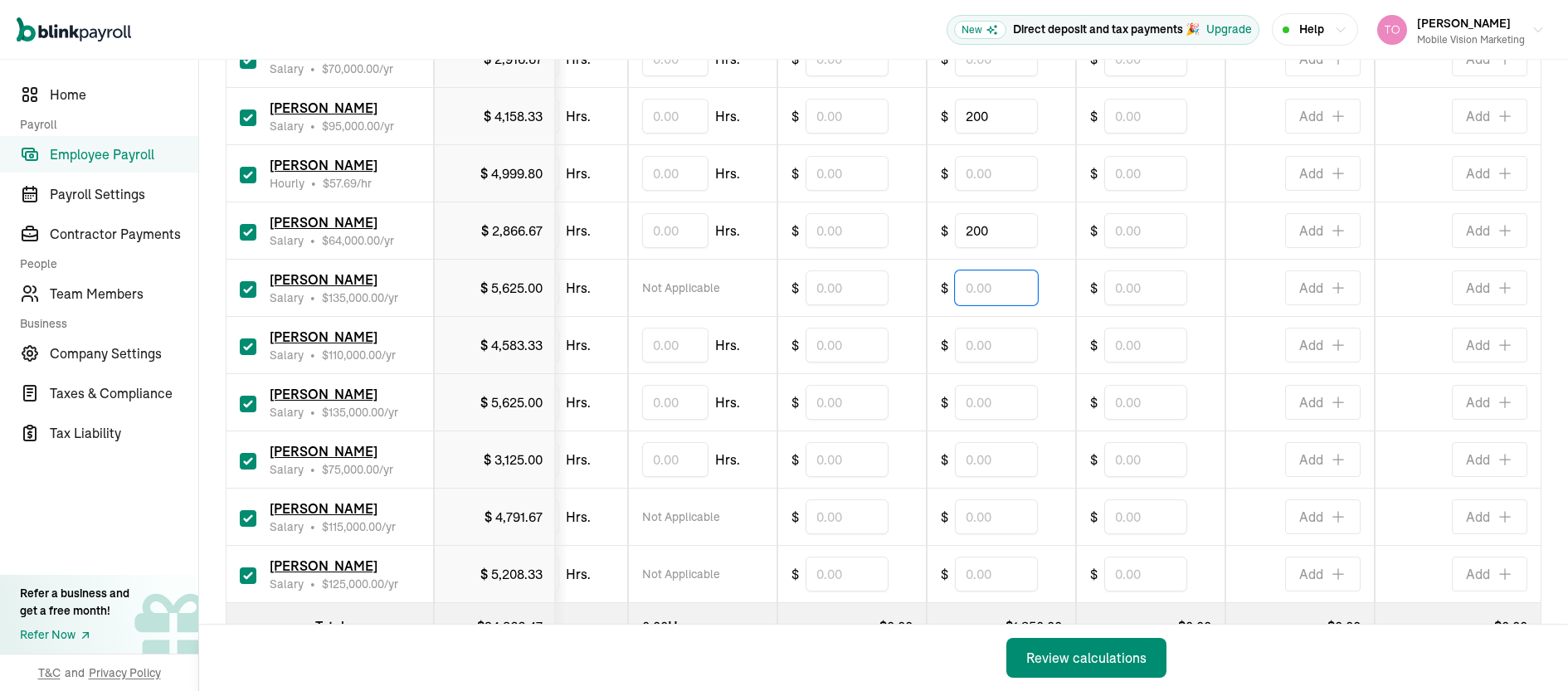
click at [975, 291] on input "text" at bounding box center [996, 288] width 83 height 35
click at [960, 348] on input "text" at bounding box center [996, 345] width 83 height 35
type input "50"
click at [966, 408] on input "text" at bounding box center [996, 402] width 83 height 35
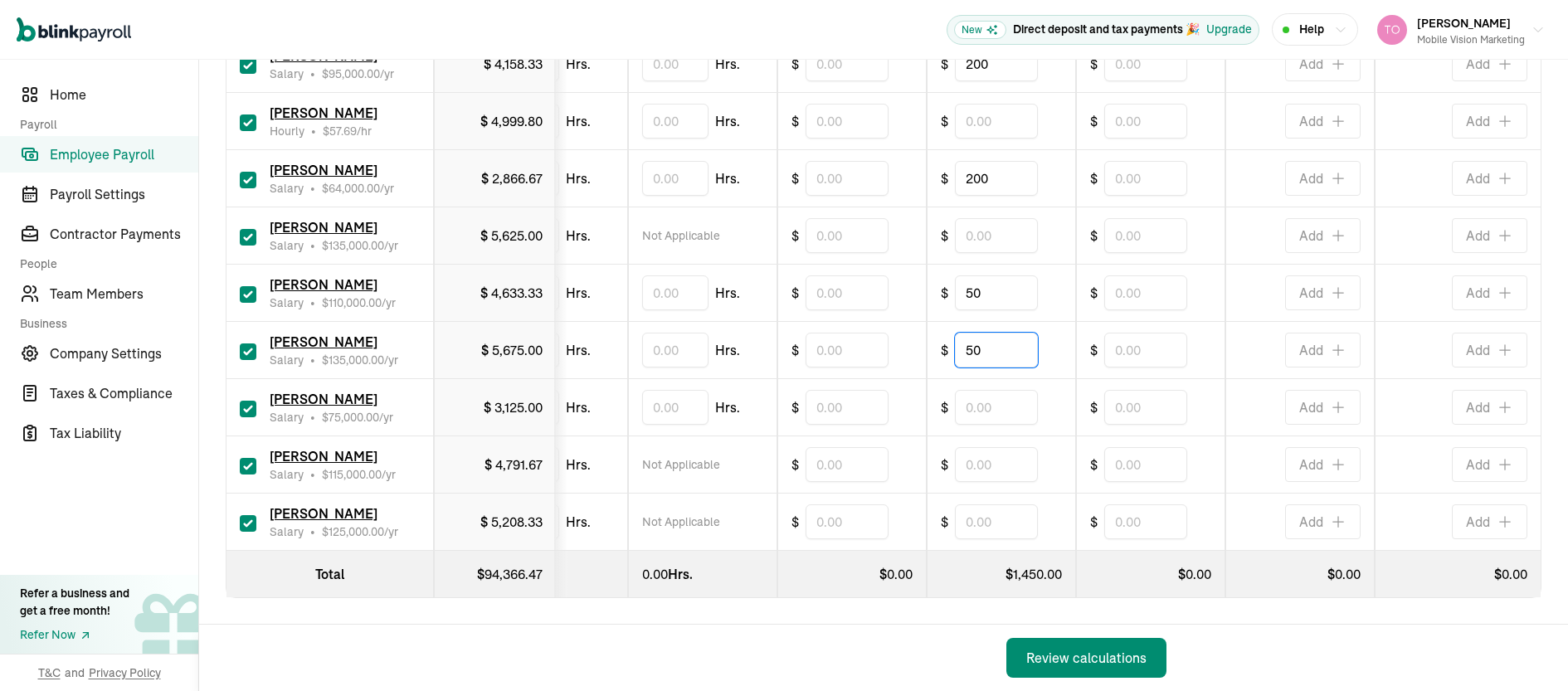
scroll to position [965, 0]
type input "50"
click at [1075, 657] on div "Review calculations" at bounding box center [1087, 658] width 120 height 20
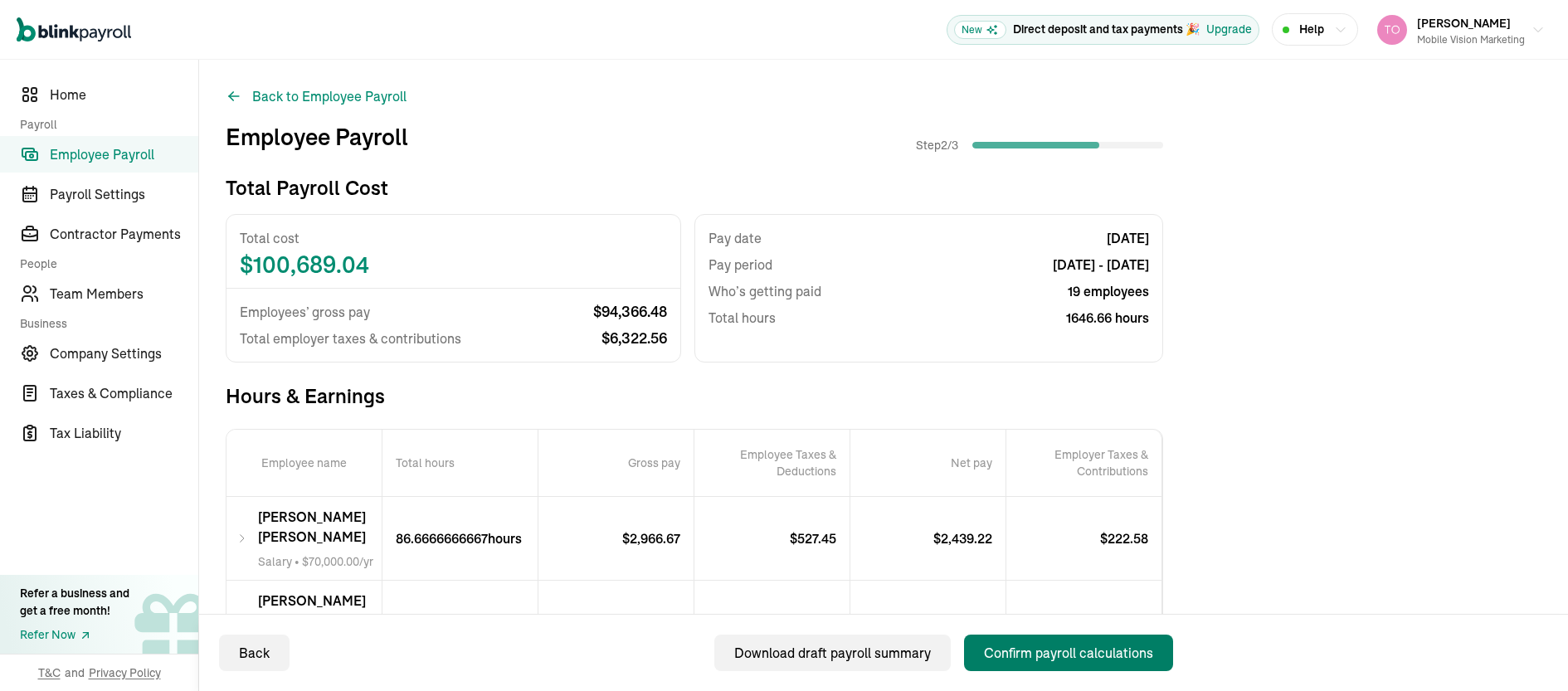
click at [1046, 657] on div "Confirm payroll calculations" at bounding box center [1069, 652] width 170 height 20
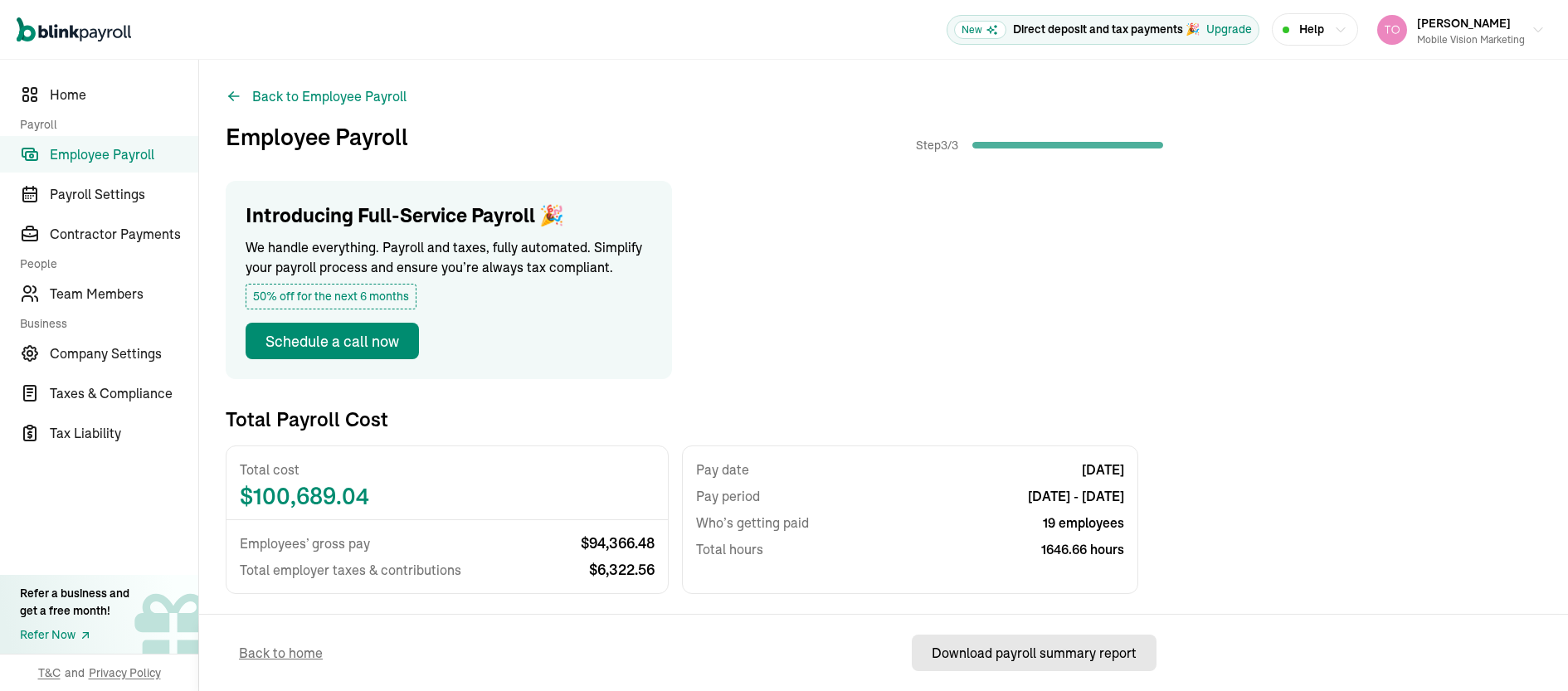
click at [1029, 662] on div "Download payroll summary report" at bounding box center [1034, 652] width 205 height 20
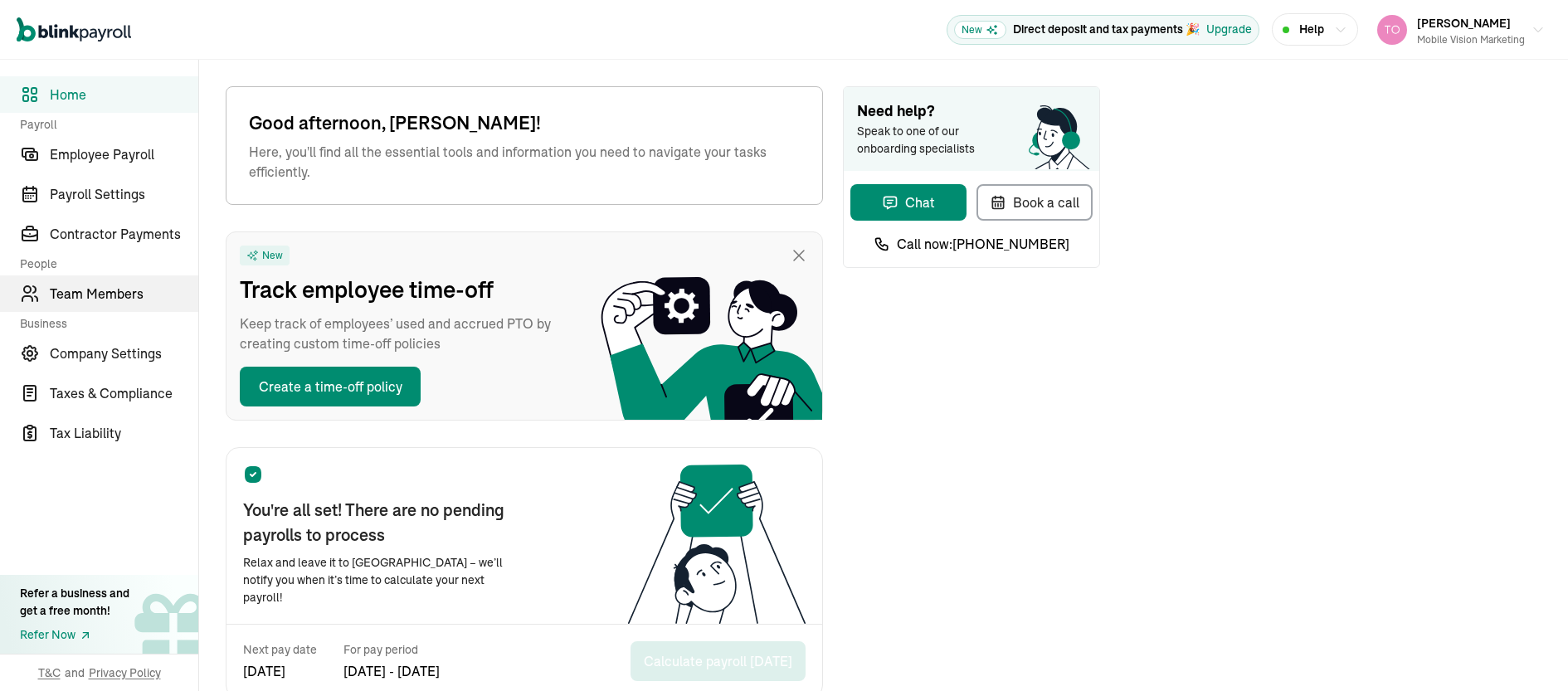
click at [125, 287] on span "Team Members" at bounding box center [123, 293] width 148 height 20
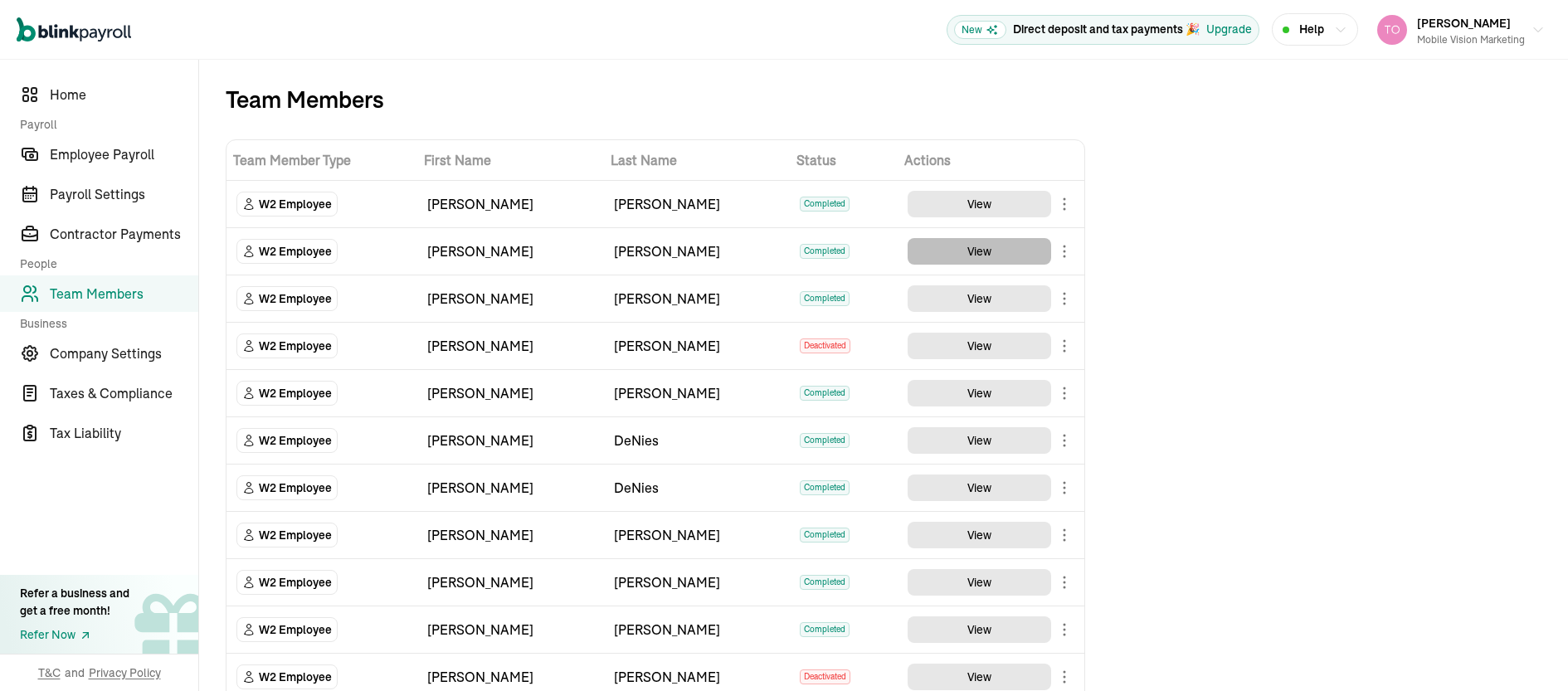
click at [1007, 253] on button "View" at bounding box center [980, 251] width 144 height 27
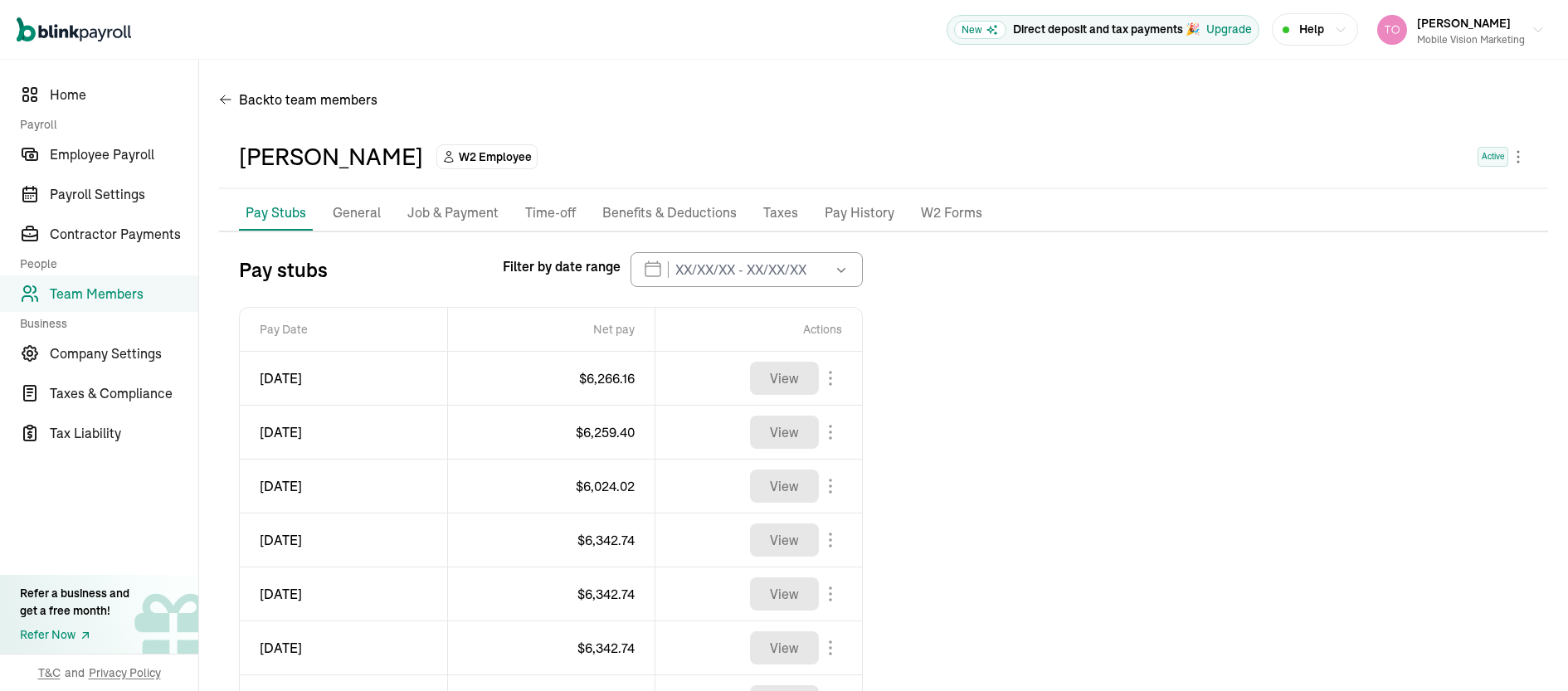
click at [635, 207] on p "Benefits & Deductions" at bounding box center [669, 212] width 134 height 21
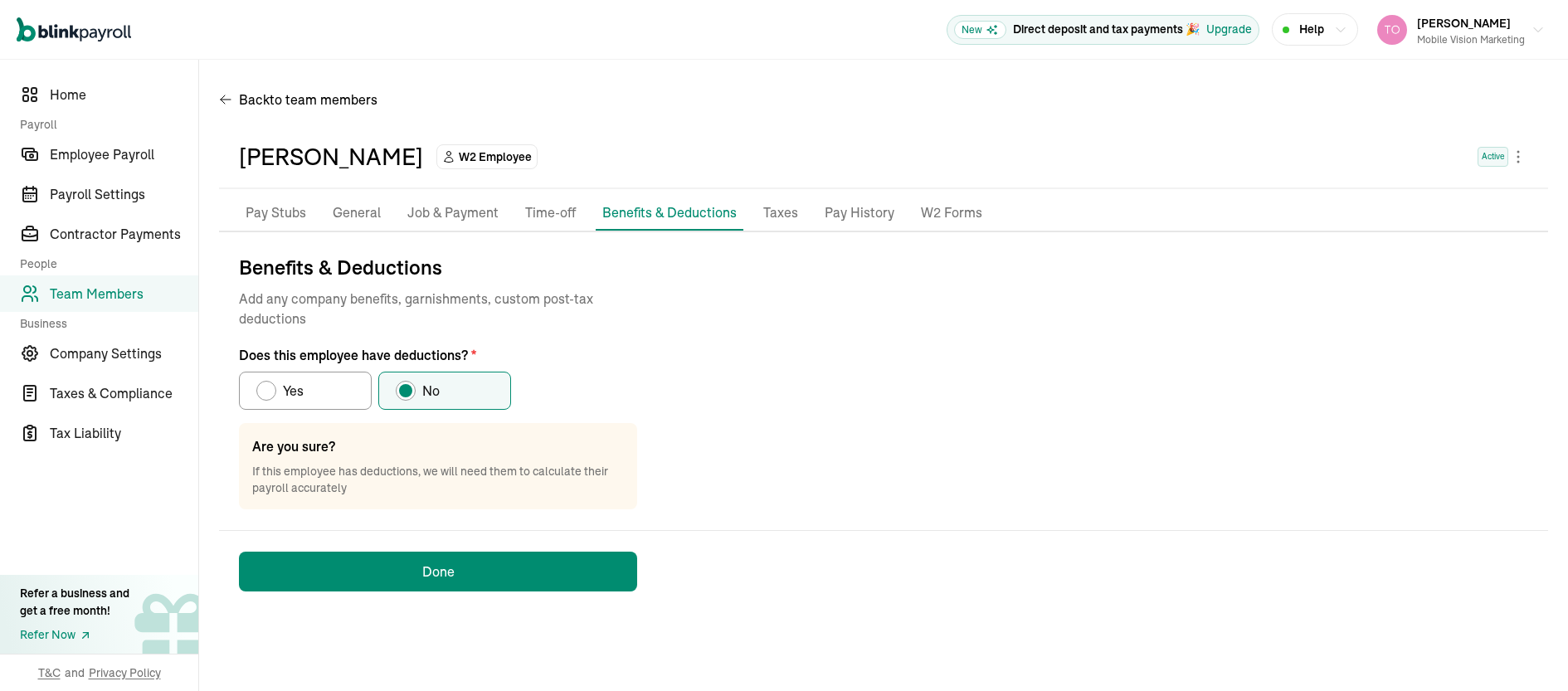
click at [265, 391] on div "Does this employee have deductions?" at bounding box center [266, 391] width 14 height 14
click at [265, 391] on input "Yes" at bounding box center [262, 387] width 14 height 14
radio input "true"
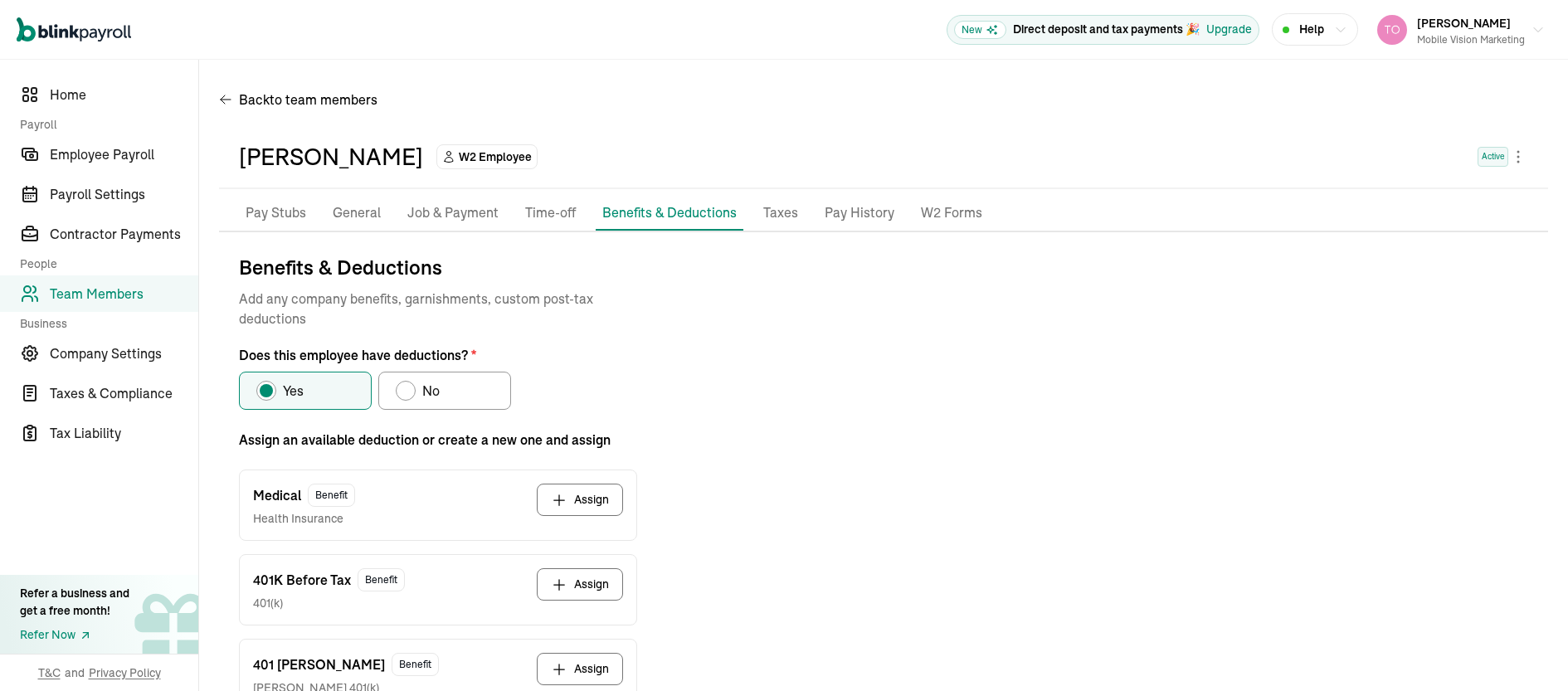
scroll to position [107, 0]
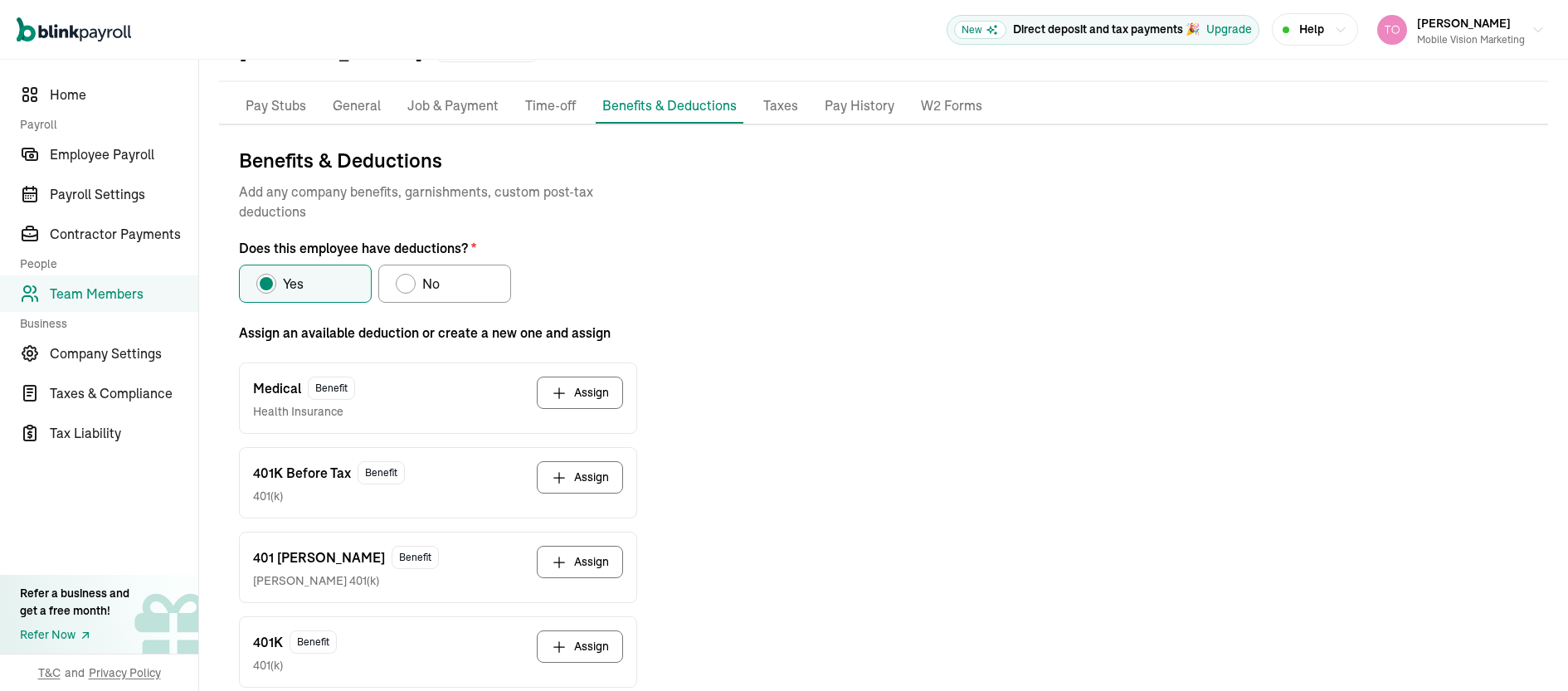
click at [569, 481] on button "Assign" at bounding box center [580, 478] width 86 height 33
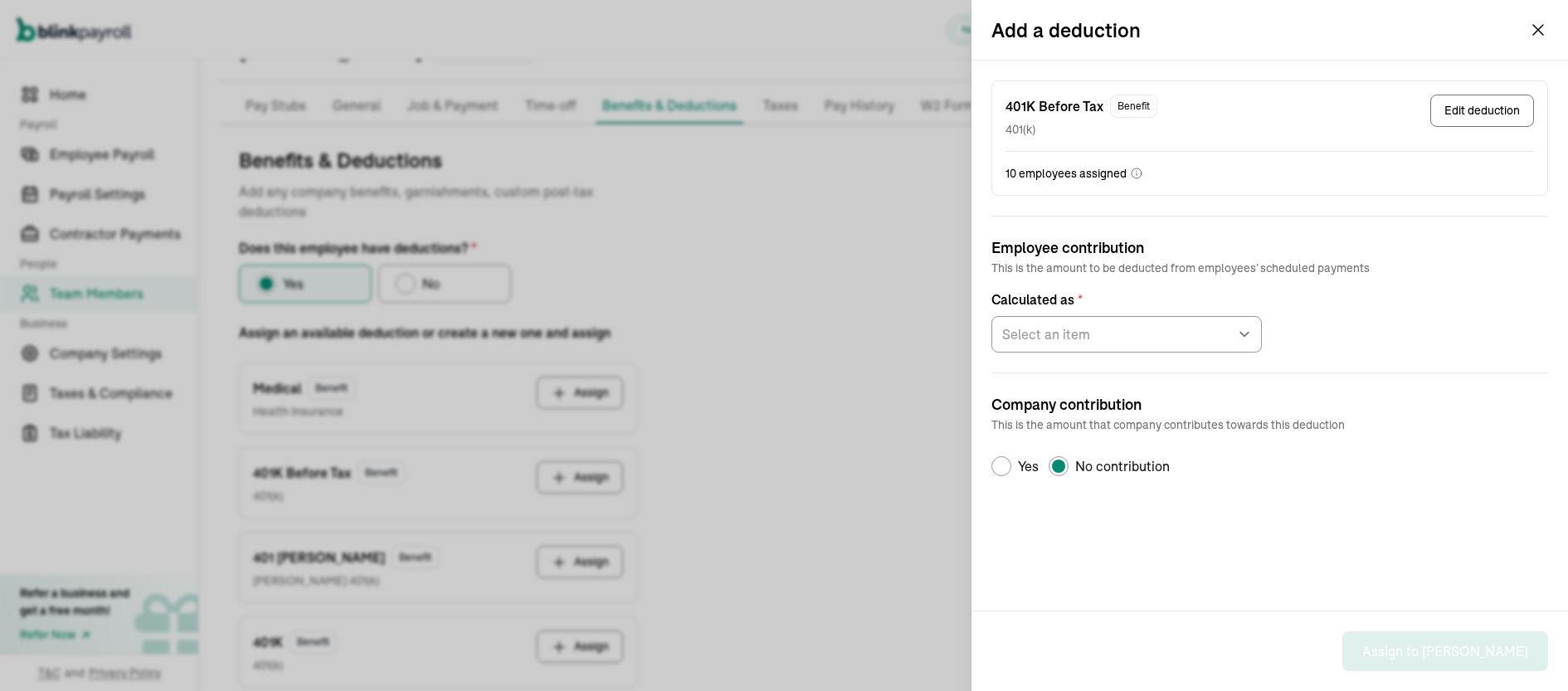
click at [1473, 118] on button "Edit deduction" at bounding box center [1482, 110] width 104 height 33
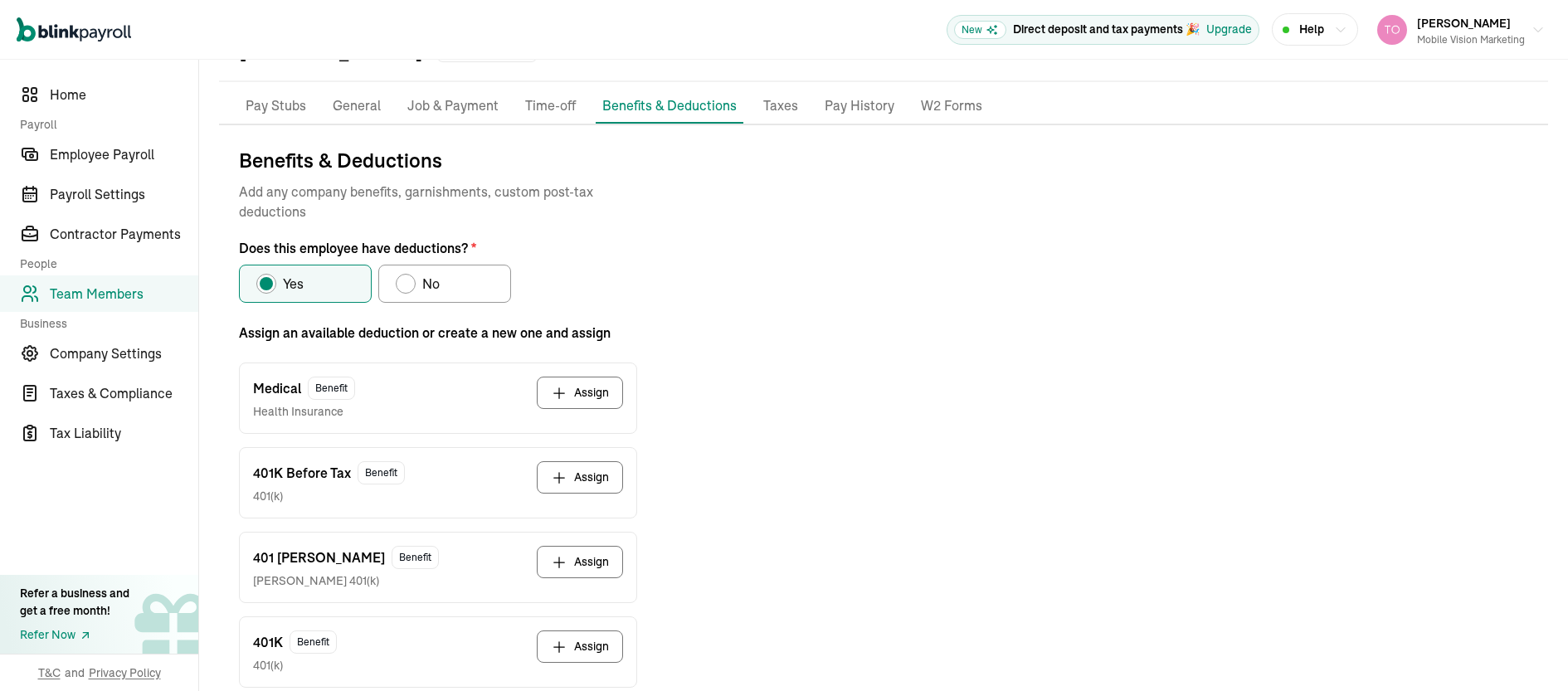
click at [584, 480] on button "Assign" at bounding box center [580, 478] width 86 height 33
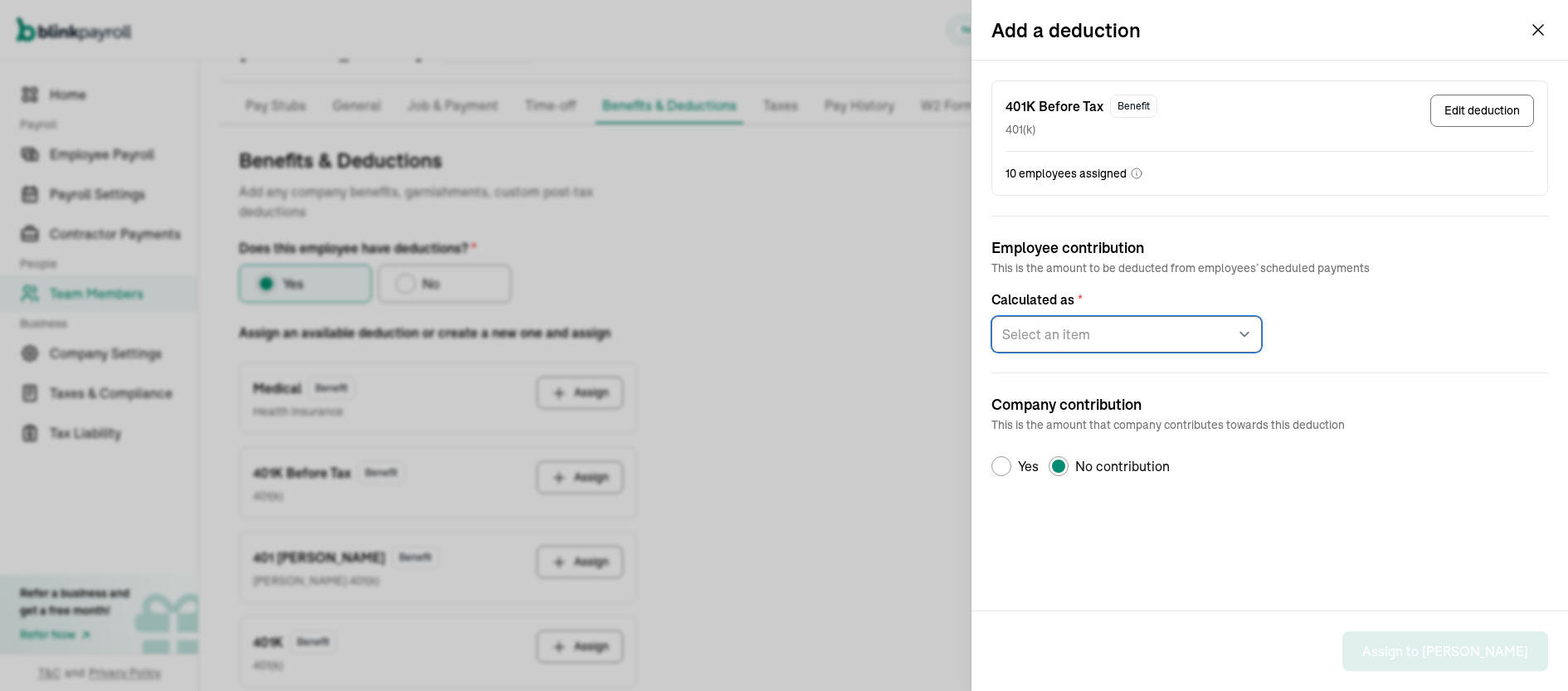
click at [1082, 334] on select "Select an item Fixed amount per pay period Percentage of gross pay" at bounding box center [1127, 334] width 271 height 37
select select "2"
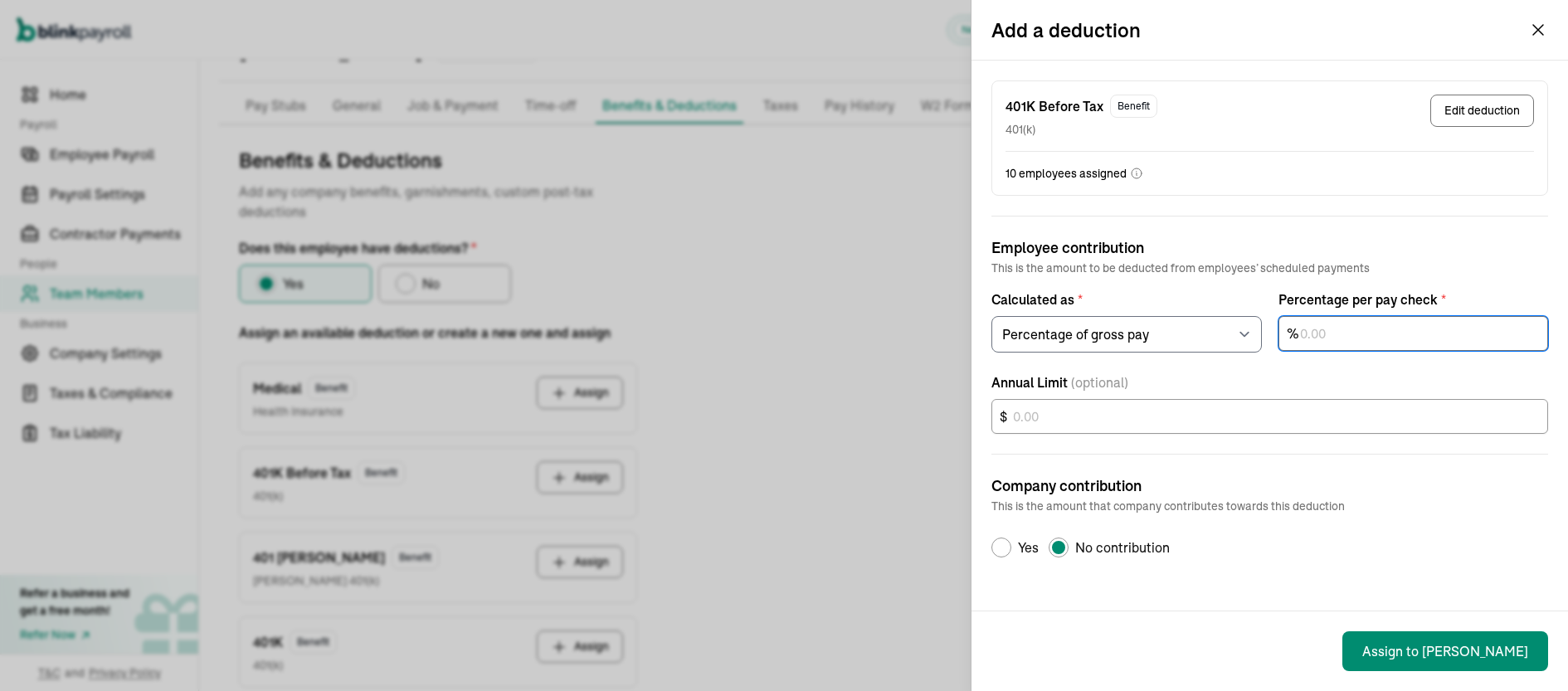
click at [1363, 327] on input "text" at bounding box center [1414, 333] width 271 height 35
type input "3"
click at [1388, 575] on div "401K Before Tax Benefit 401(k) Edit deduction 10 employees assigned Employee co…" at bounding box center [1270, 336] width 597 height 550
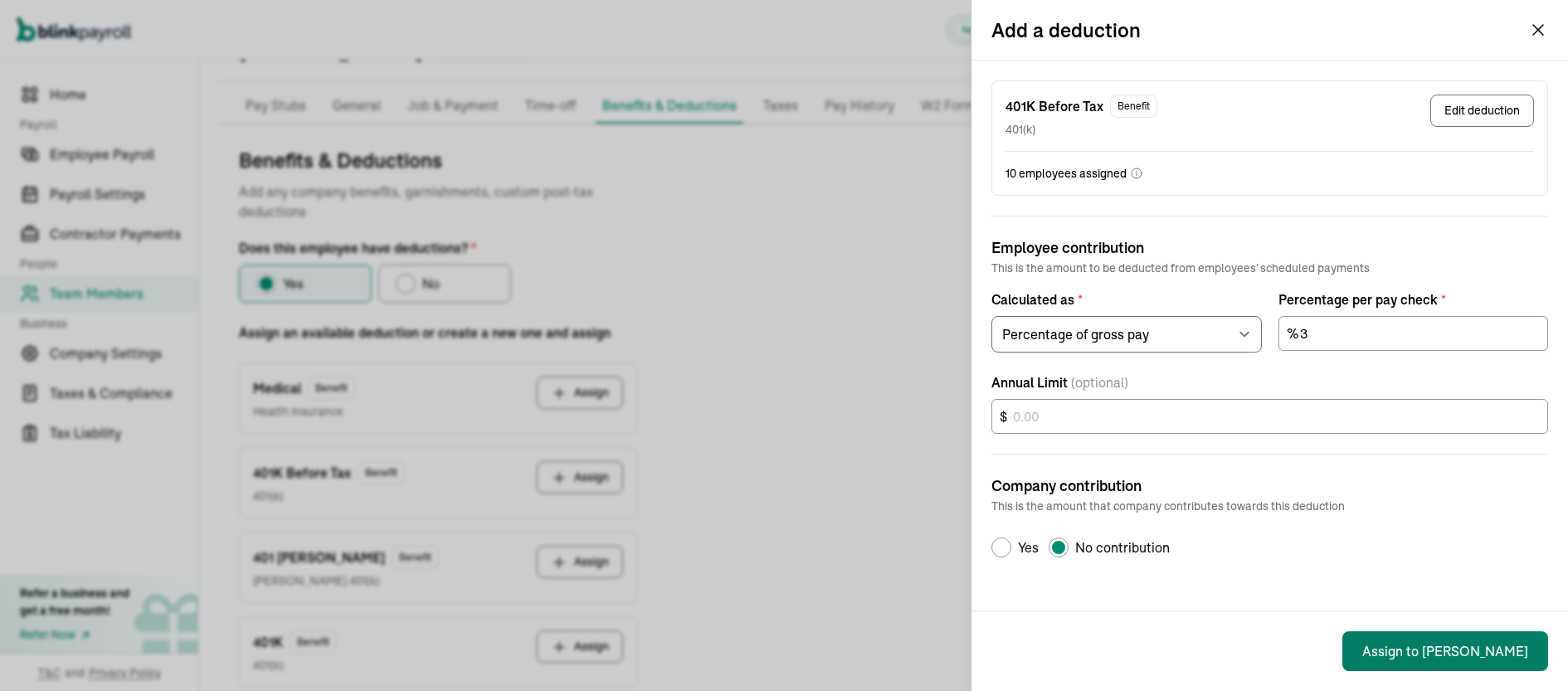
click at [1453, 650] on button "Assign to [PERSON_NAME]" at bounding box center [1446, 651] width 206 height 40
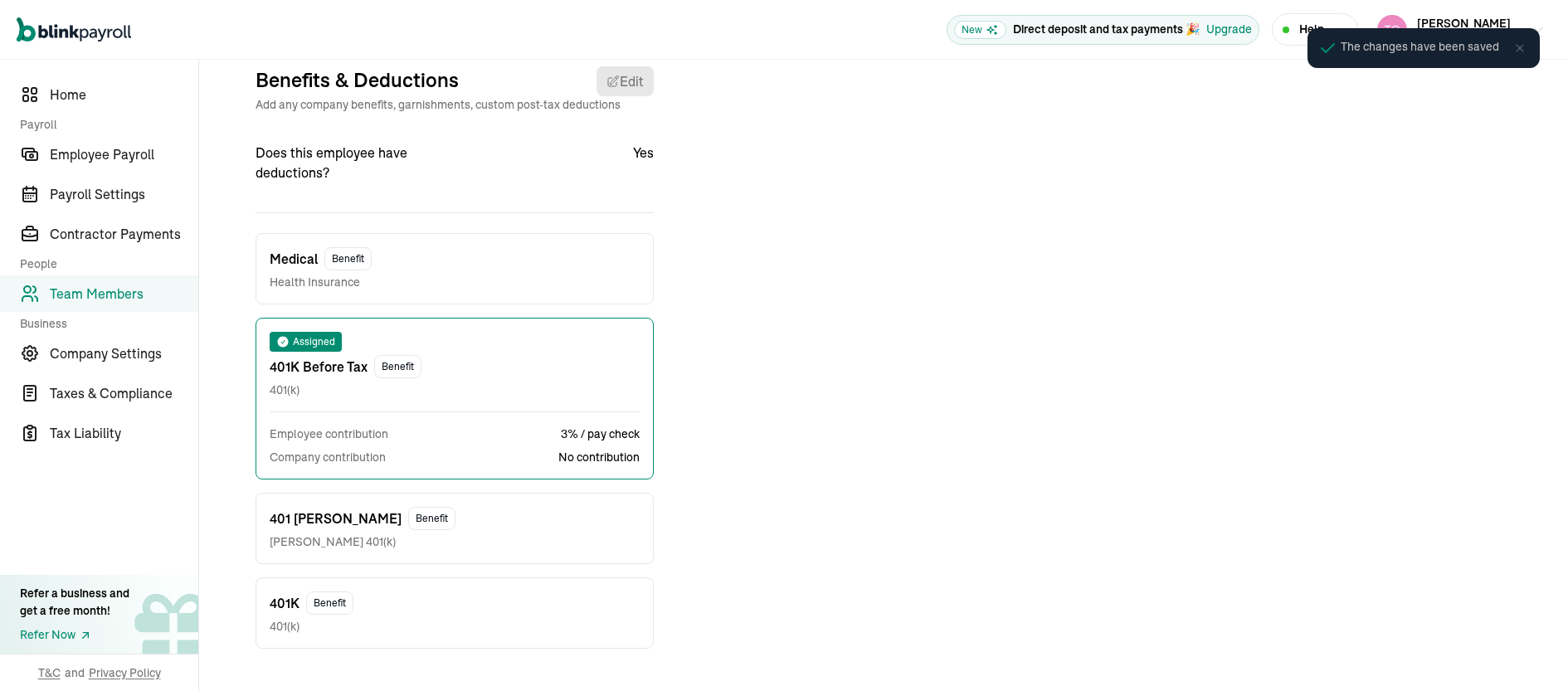
scroll to position [196, 0]
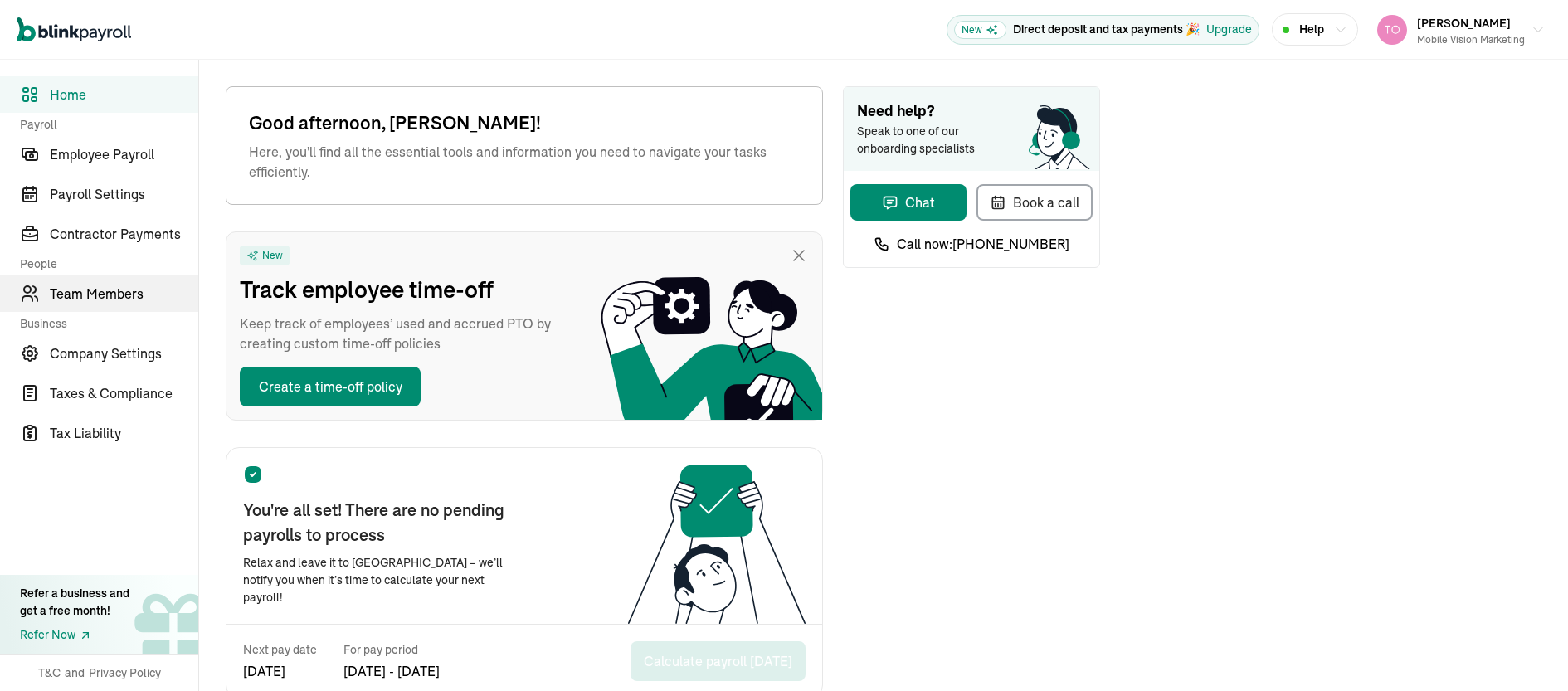
click at [125, 287] on span "Team Members" at bounding box center [123, 293] width 148 height 20
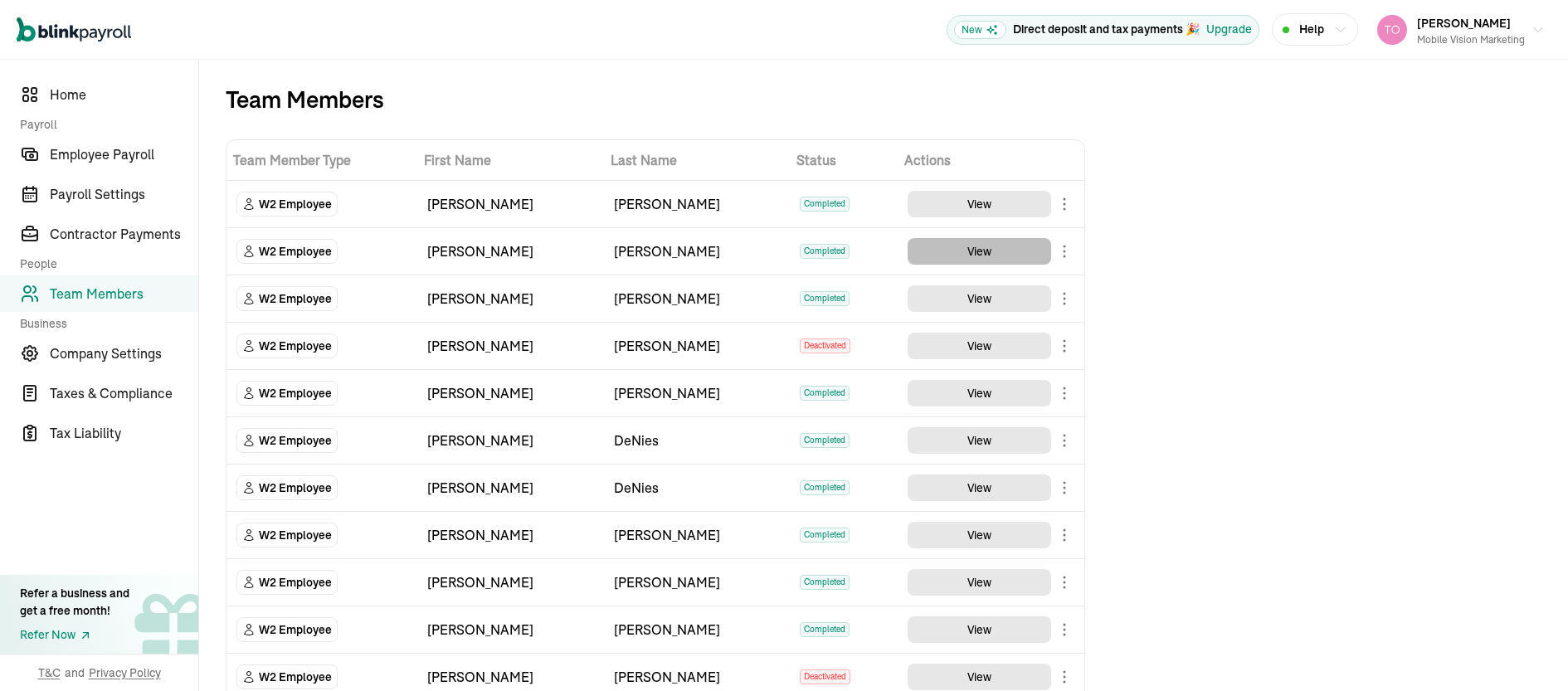
click at [1007, 253] on button "View" at bounding box center [980, 251] width 144 height 27
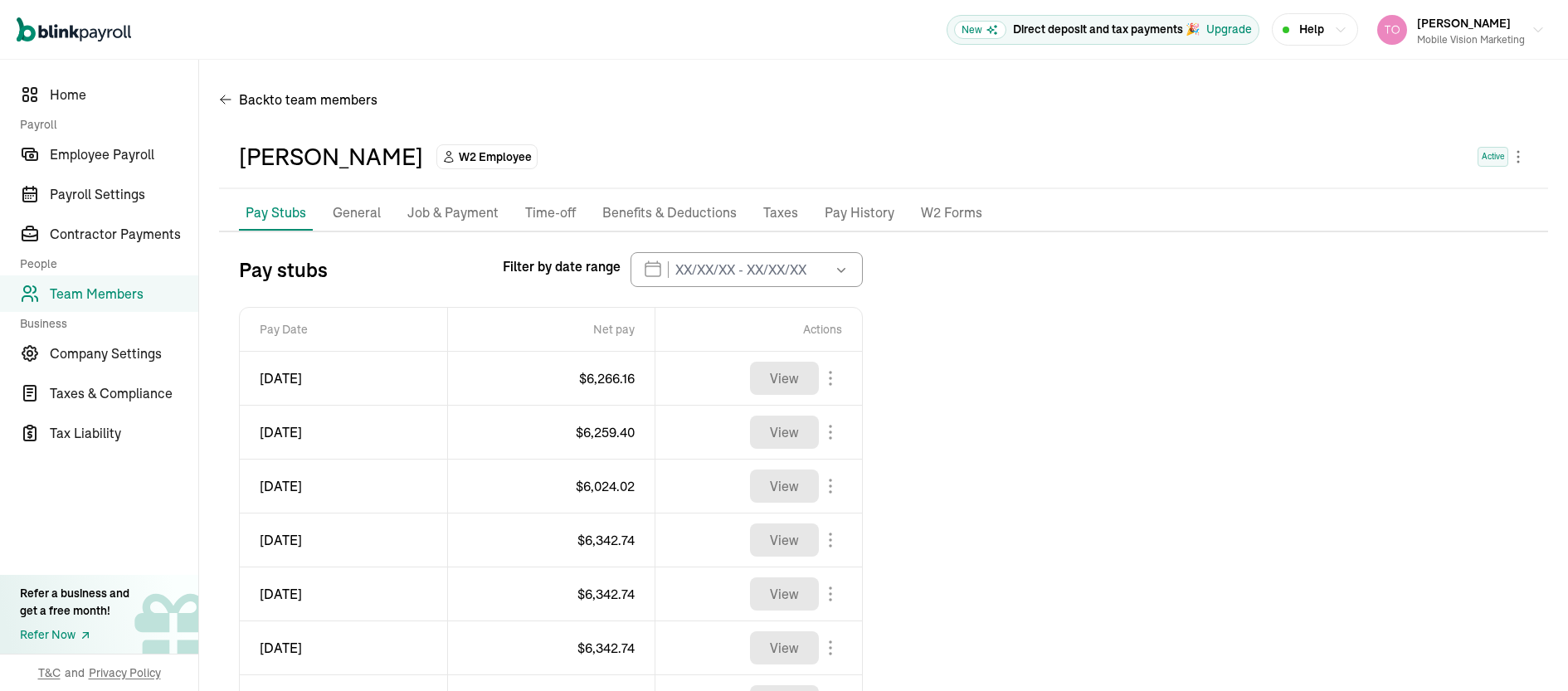
click at [635, 207] on p "Benefits & Deductions" at bounding box center [669, 212] width 134 height 21
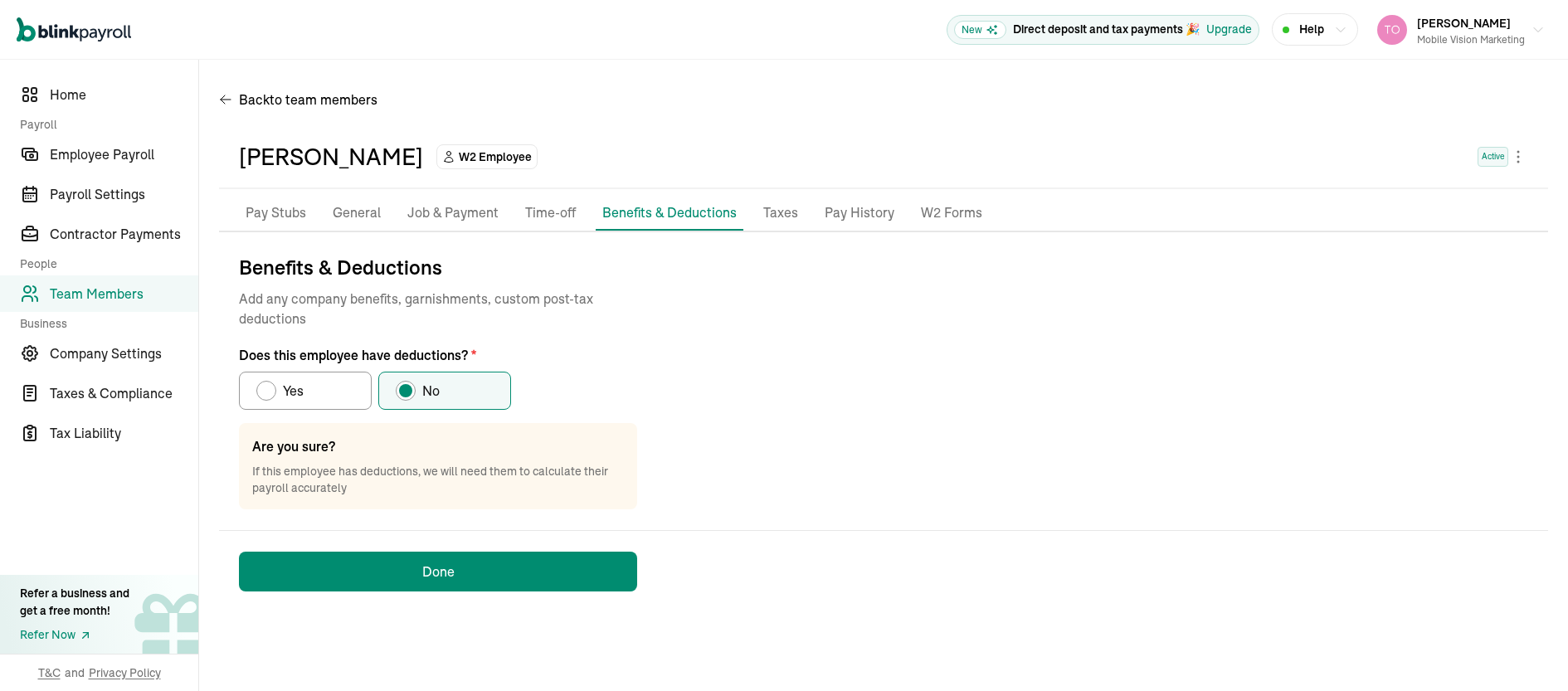
click at [265, 391] on div "Does this employee have deductions?" at bounding box center [266, 391] width 14 height 14
click at [265, 391] on input "Yes" at bounding box center [262, 387] width 14 height 14
radio input "true"
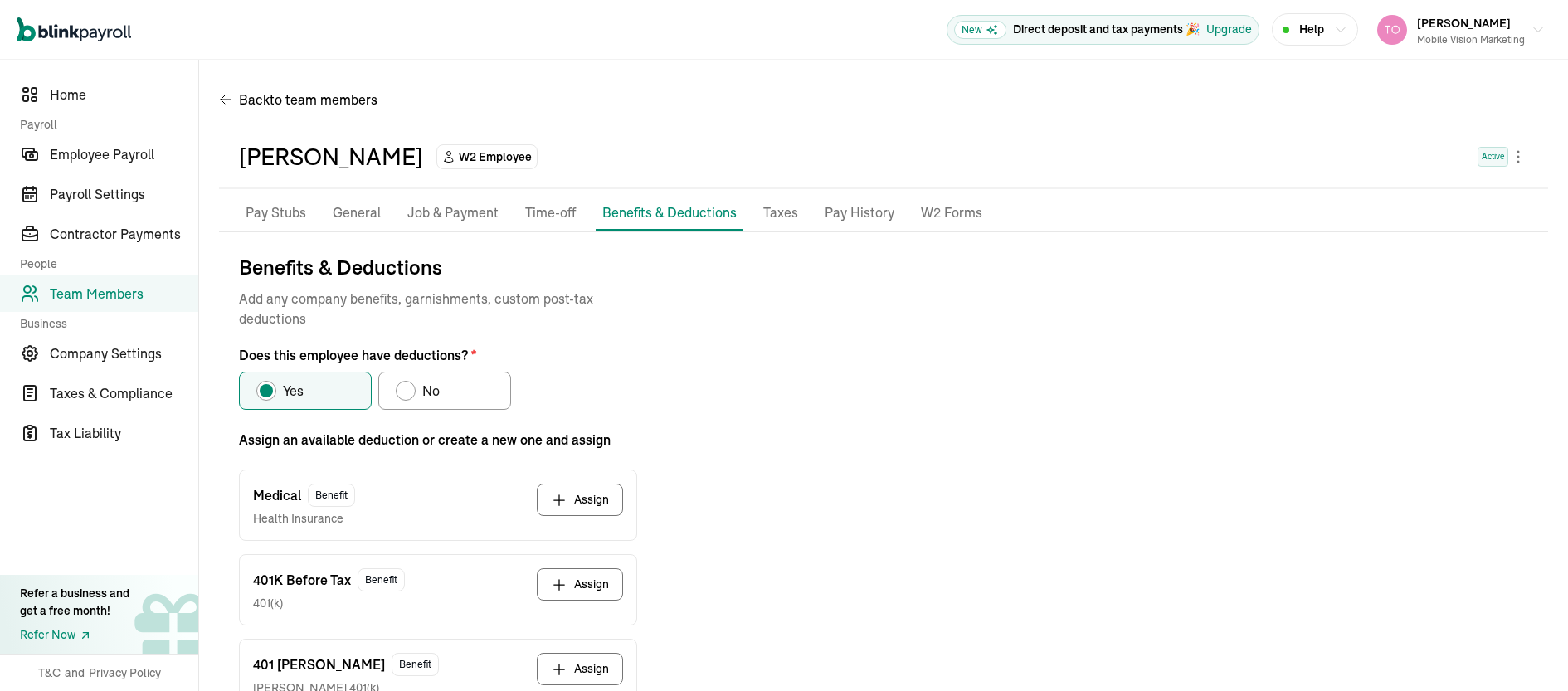
scroll to position [107, 0]
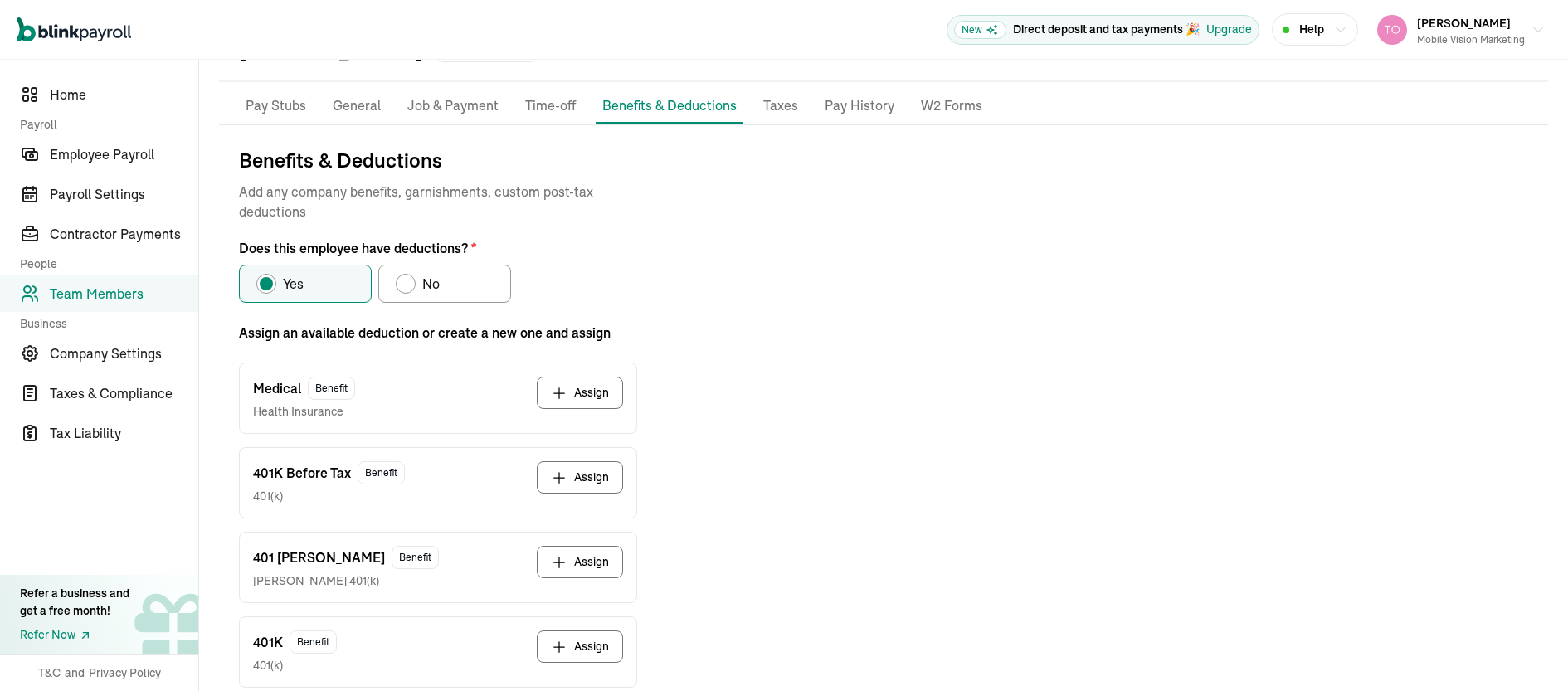
click at [569, 481] on button "Assign" at bounding box center [580, 478] width 86 height 33
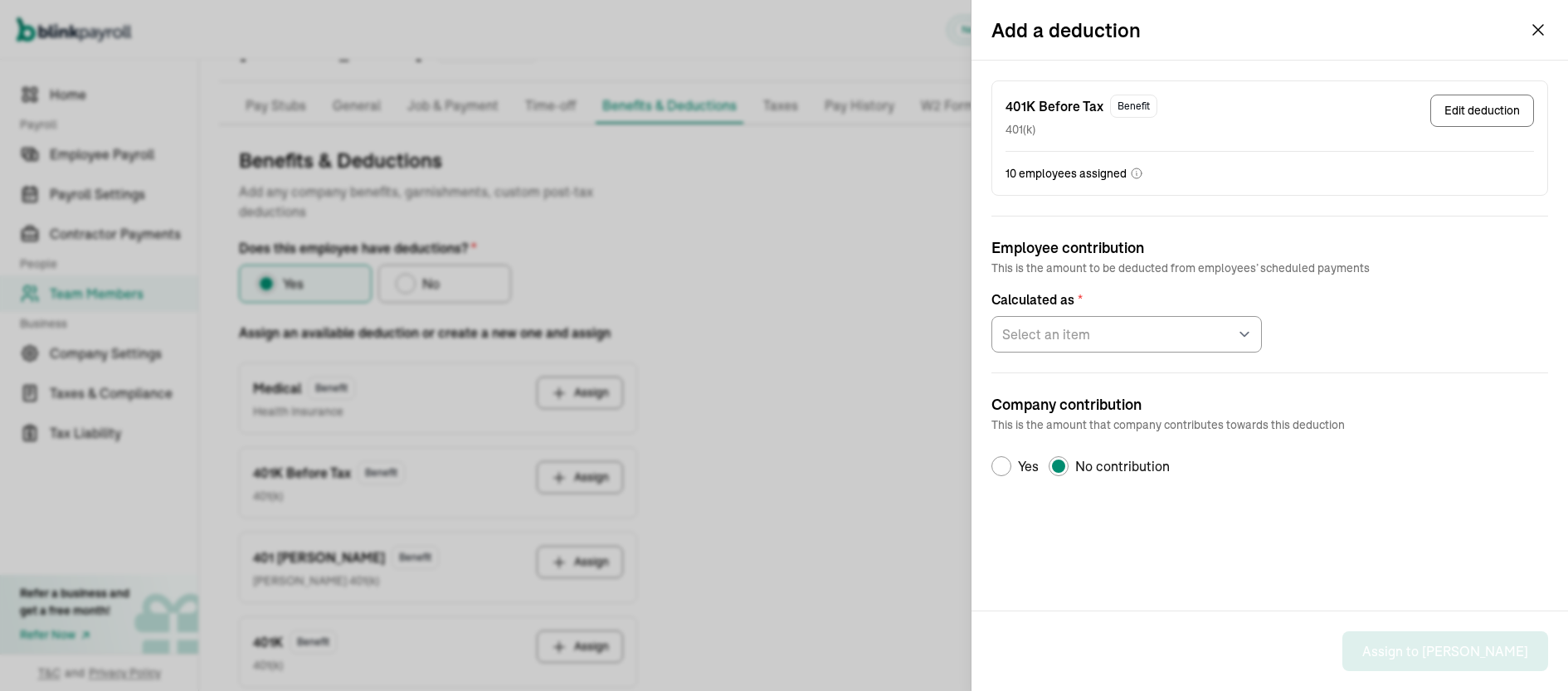
click at [1473, 118] on button "Edit deduction" at bounding box center [1482, 110] width 104 height 33
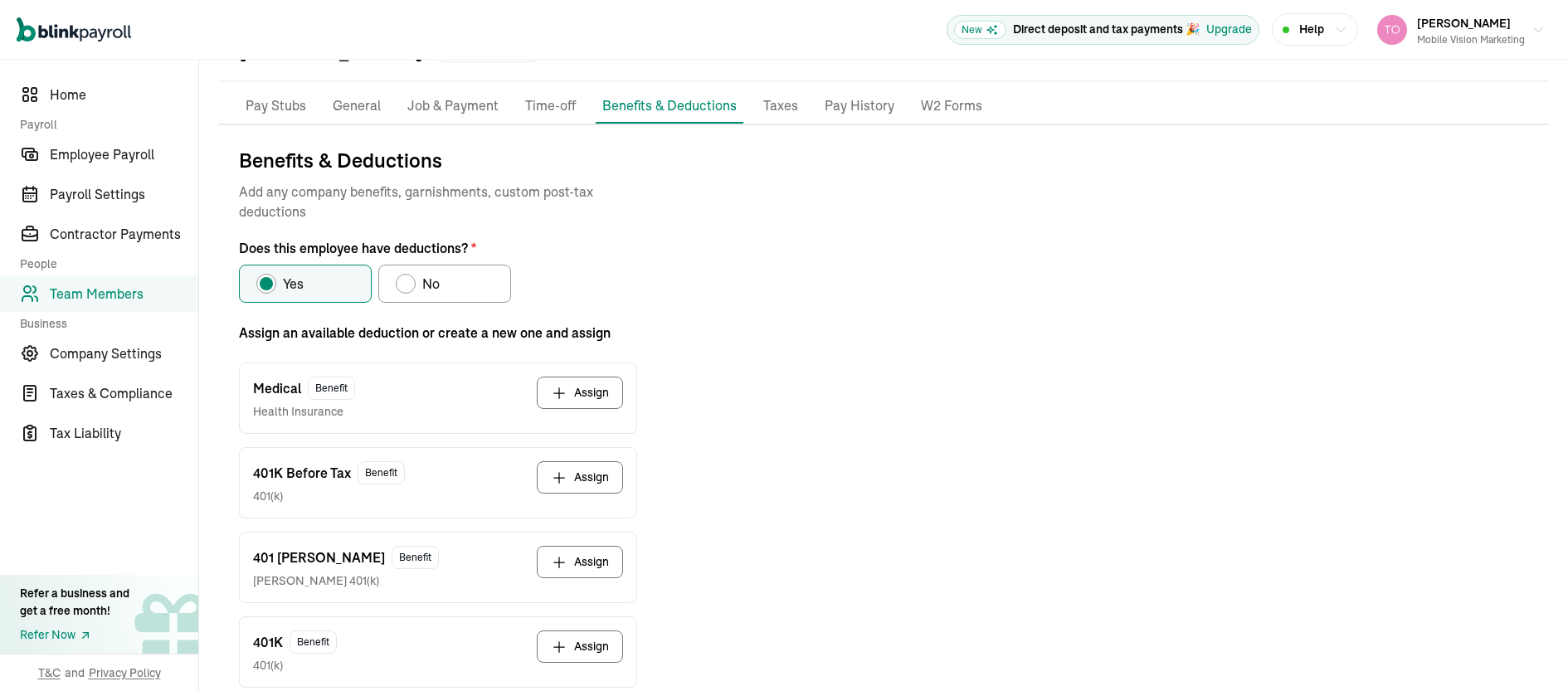
click at [584, 480] on button "Assign" at bounding box center [580, 478] width 86 height 33
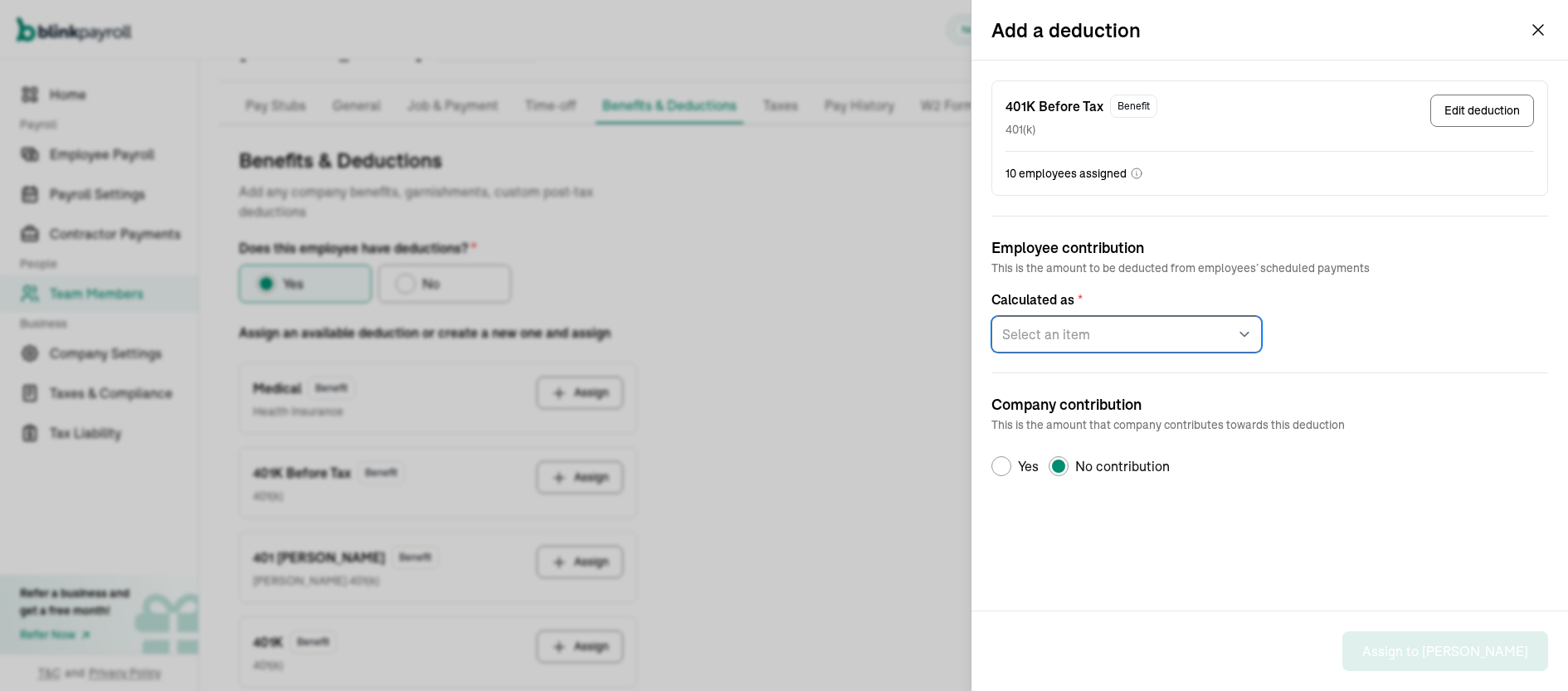
click at [1082, 334] on select "Select an item Fixed amount per pay period Percentage of gross pay" at bounding box center [1127, 334] width 271 height 37
select select "2"
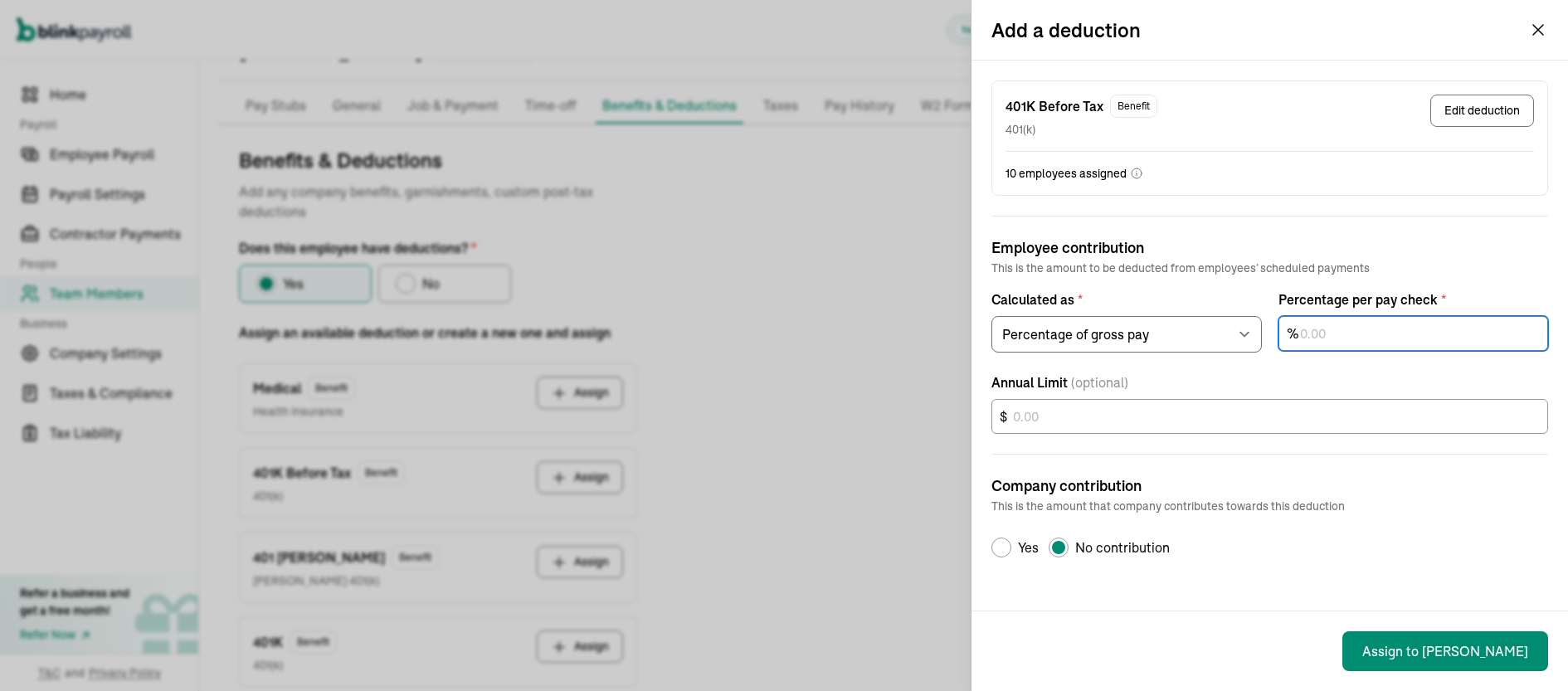
click at [1363, 327] on input "text" at bounding box center [1414, 333] width 271 height 35
type input "3"
click at [1388, 575] on div "401K Before Tax Benefit 401(k) Edit deduction 10 employees assigned Employee co…" at bounding box center [1270, 336] width 597 height 550
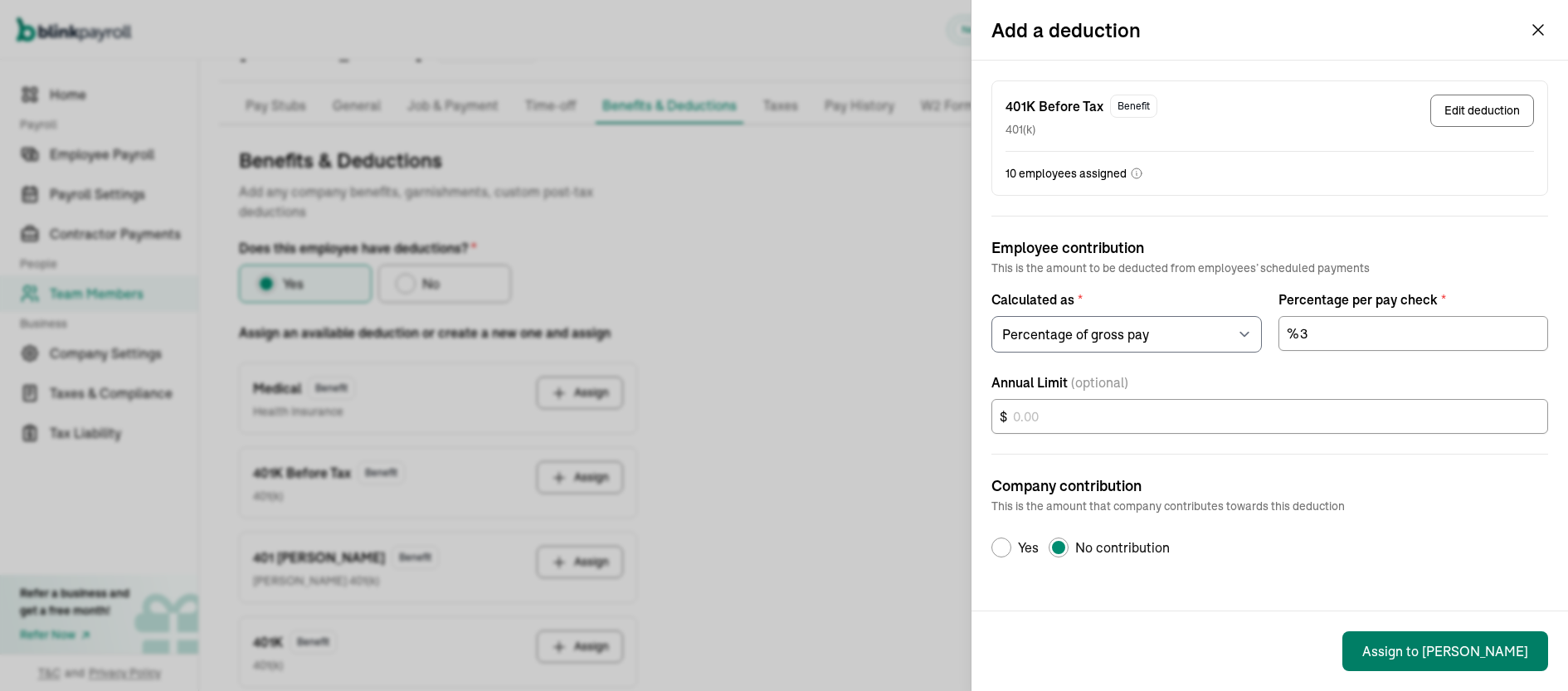
click at [1453, 650] on button "Assign to [PERSON_NAME]" at bounding box center [1446, 651] width 206 height 40
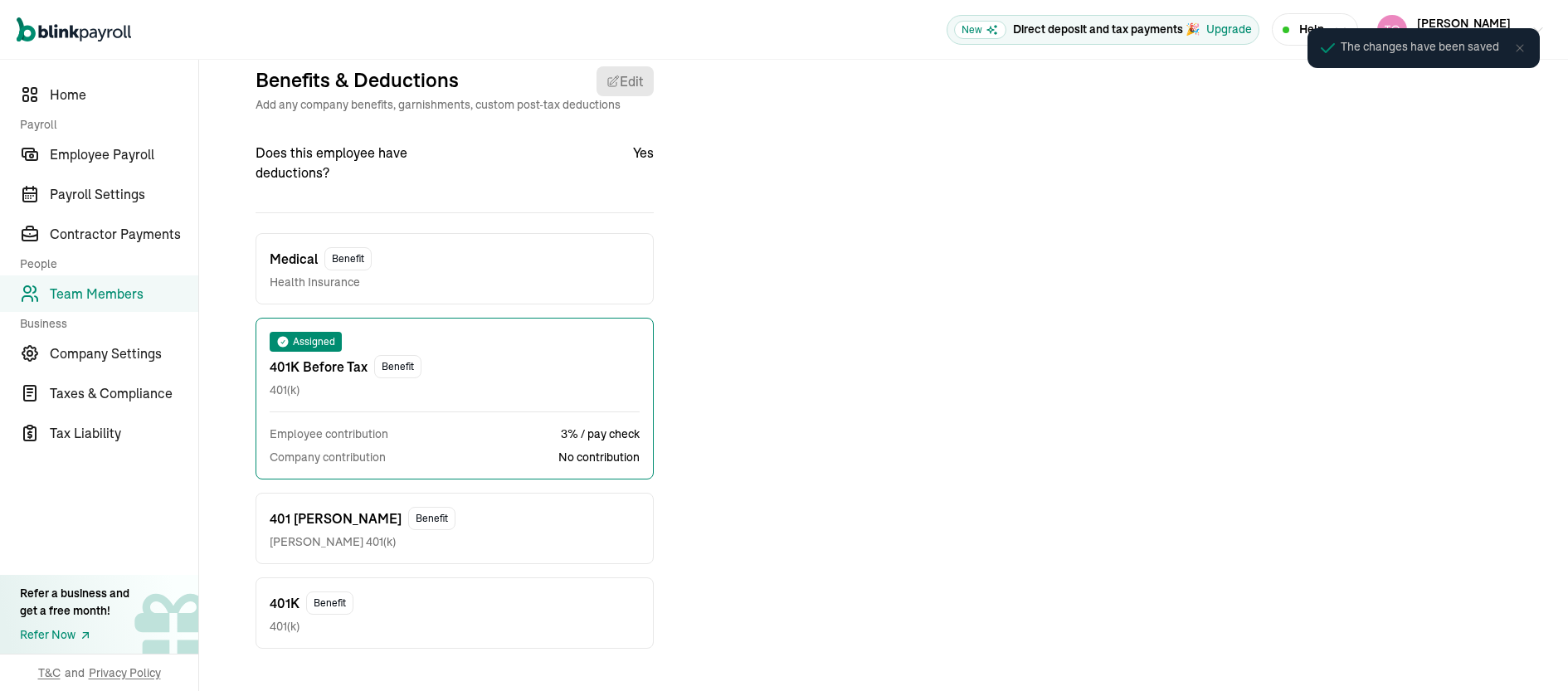
scroll to position [196, 0]
